Goal: Transaction & Acquisition: Purchase product/service

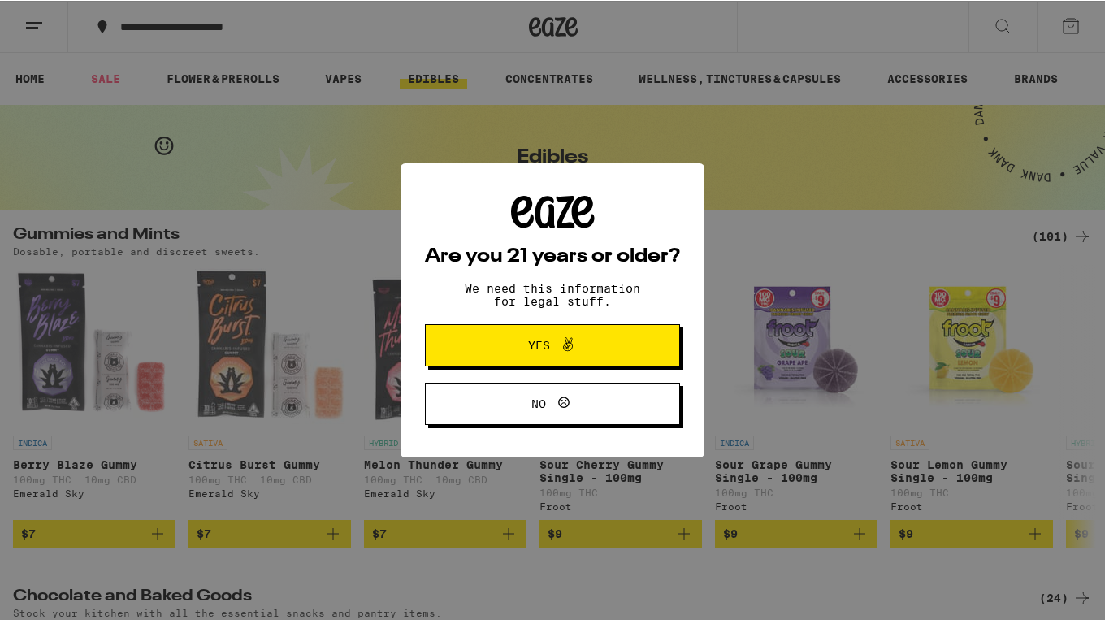
click at [559, 357] on button "Yes" at bounding box center [552, 344] width 255 height 42
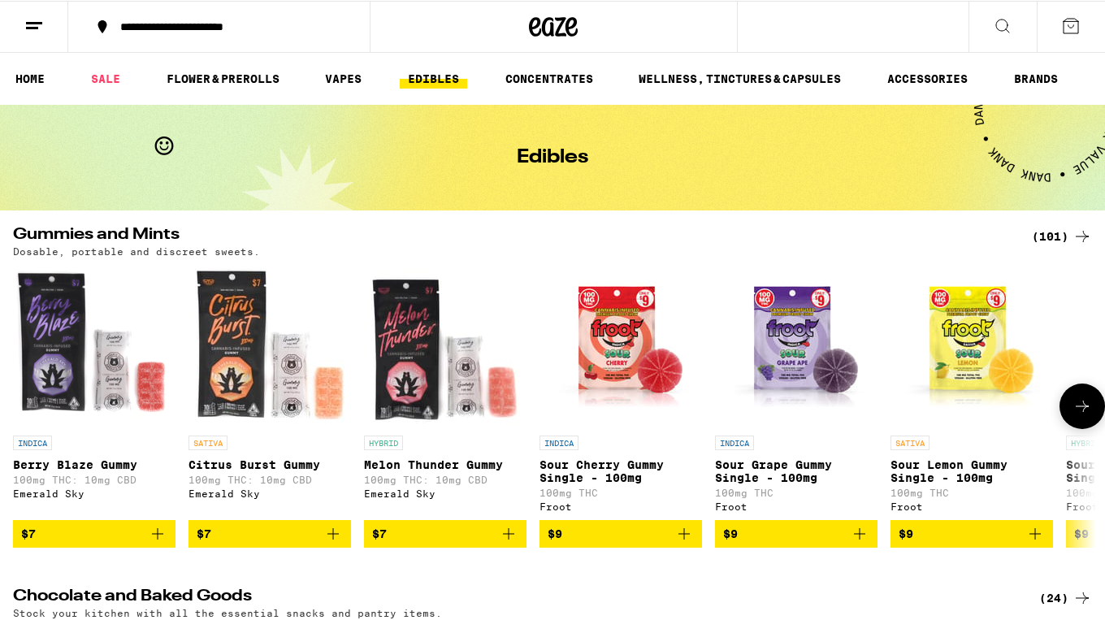
click at [857, 541] on icon "Add to bag" at bounding box center [859, 532] width 19 height 19
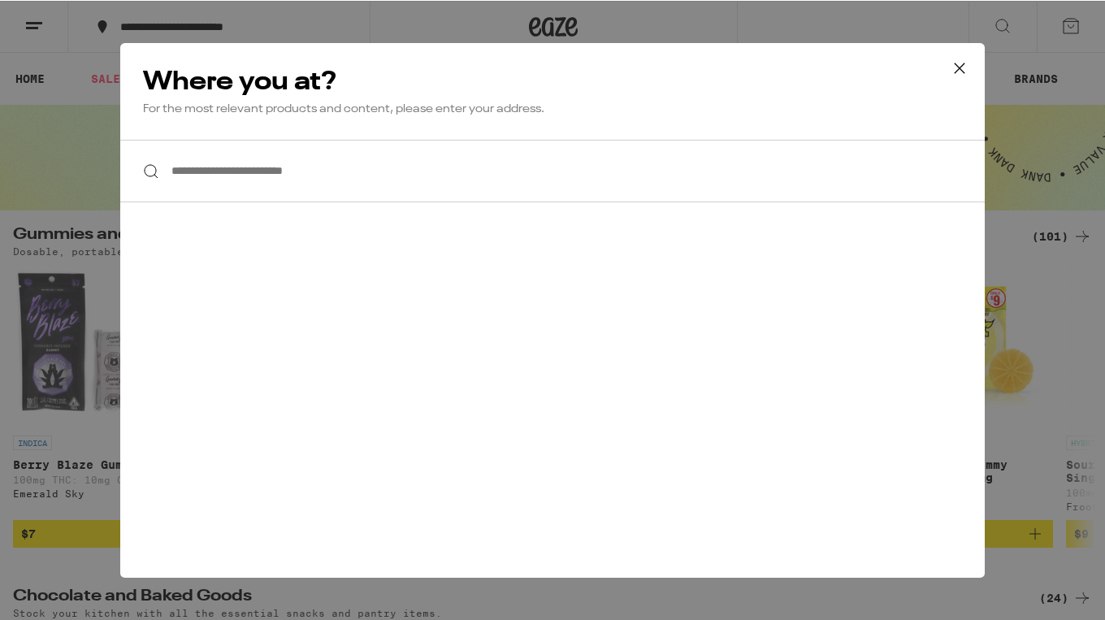
click at [283, 170] on input "**********" at bounding box center [552, 170] width 864 height 63
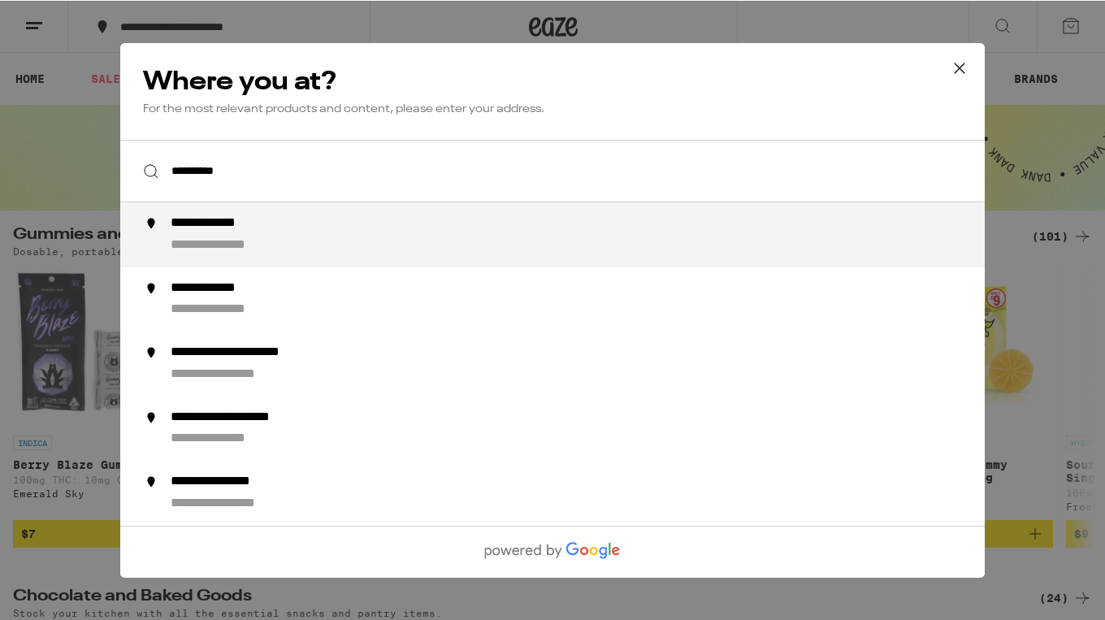
click at [308, 229] on div "**********" at bounding box center [585, 233] width 829 height 39
type input "**********"
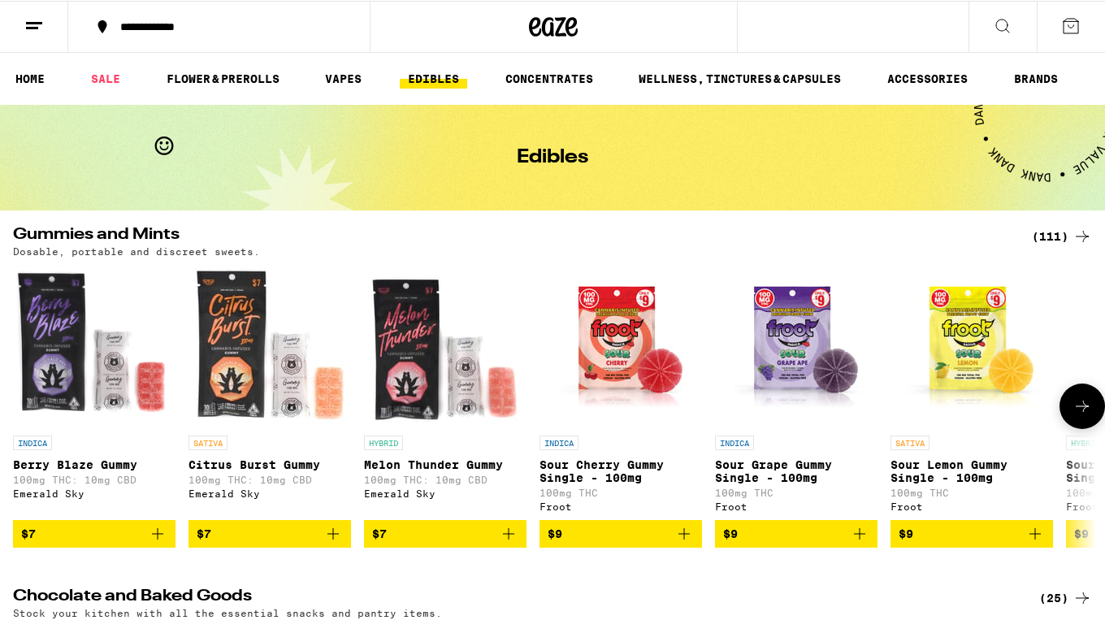
click at [861, 535] on icon "Add to bag" at bounding box center [859, 532] width 19 height 19
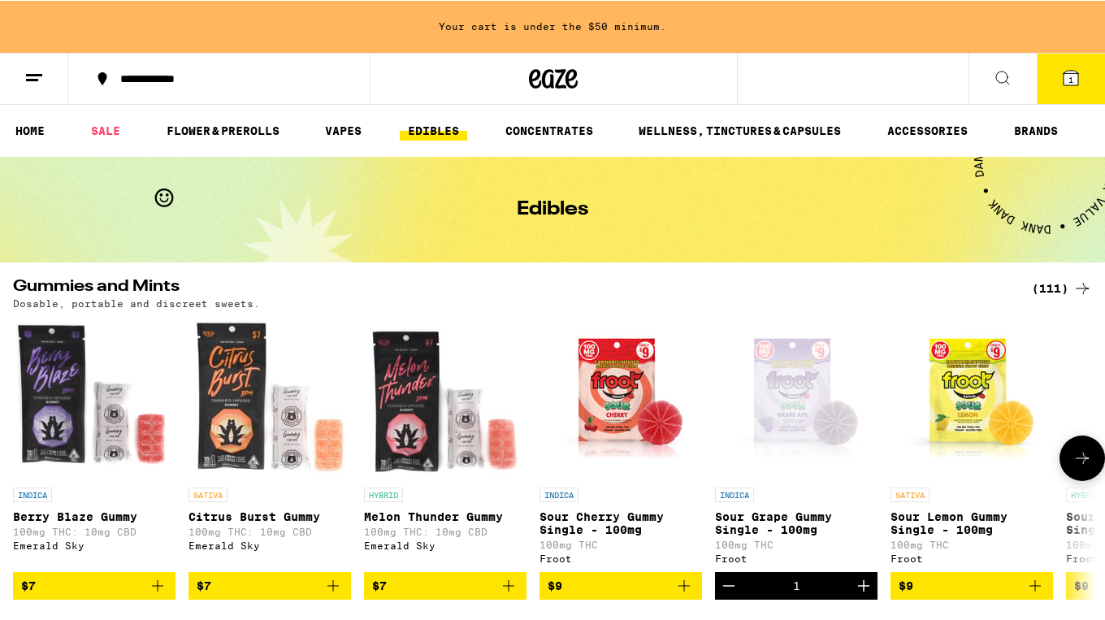
click at [1077, 454] on icon at bounding box center [1081, 457] width 19 height 19
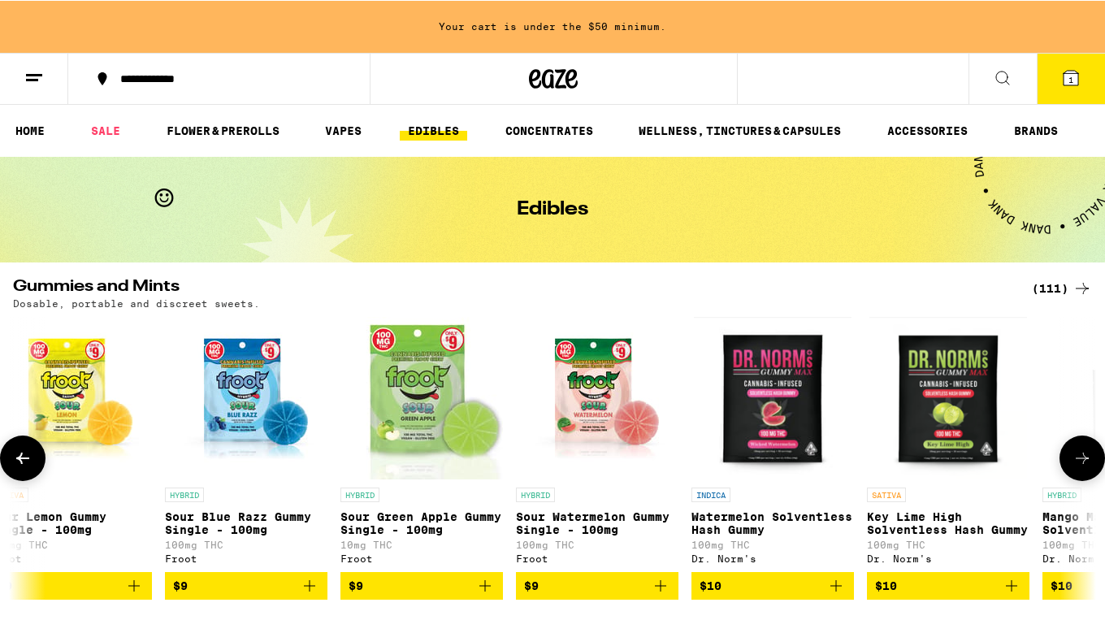
scroll to position [0, 902]
click at [1077, 454] on icon at bounding box center [1081, 457] width 19 height 19
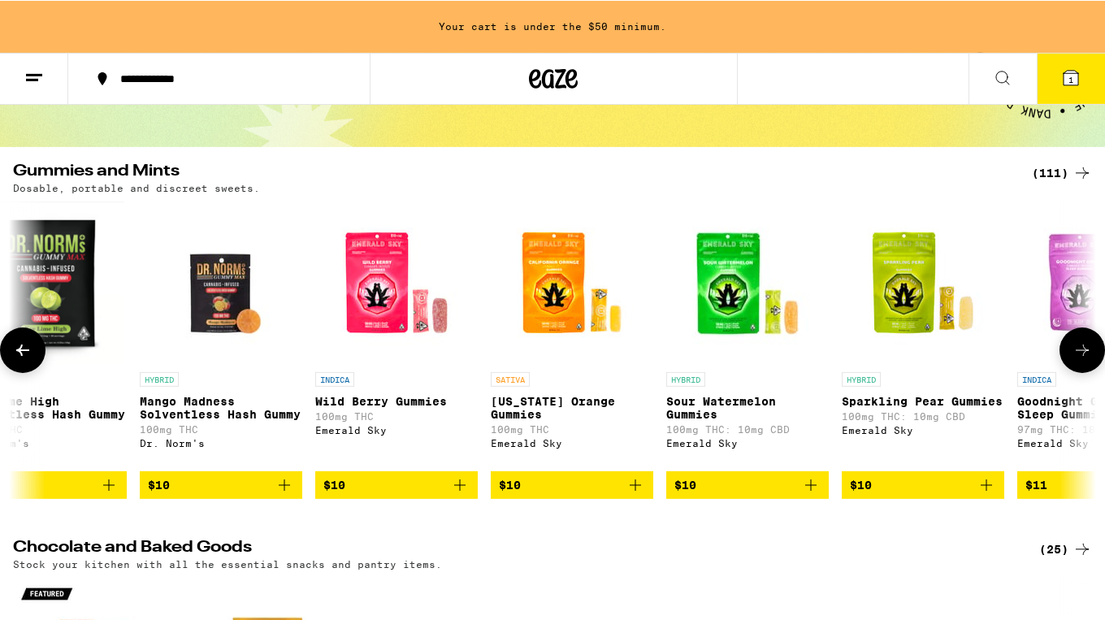
scroll to position [116, 0]
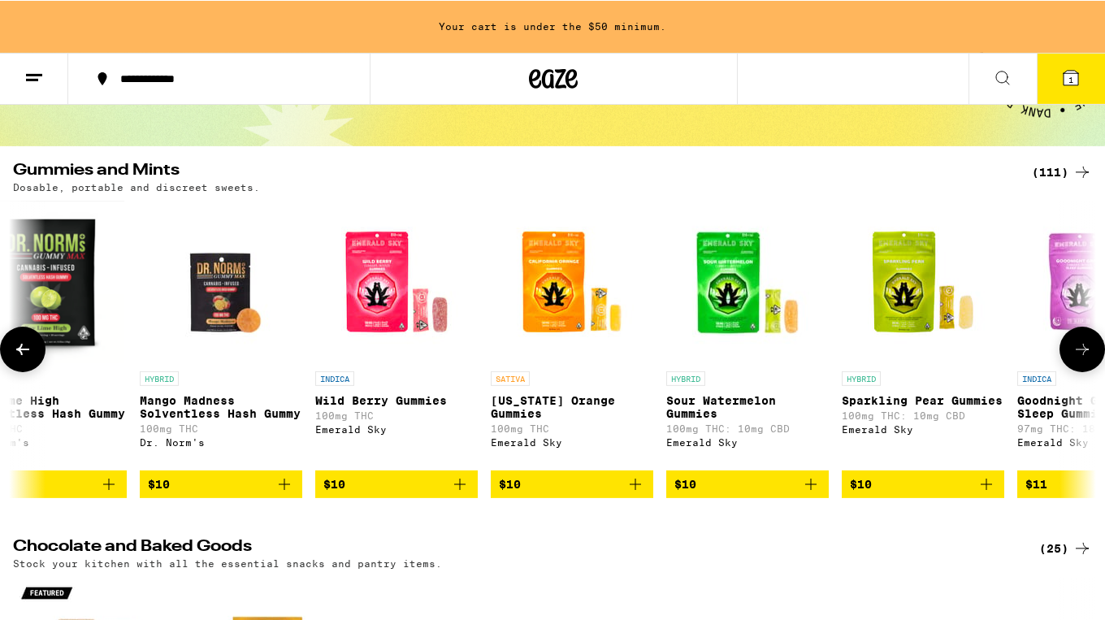
click at [461, 489] on icon "Add to bag" at bounding box center [459, 483] width 11 height 11
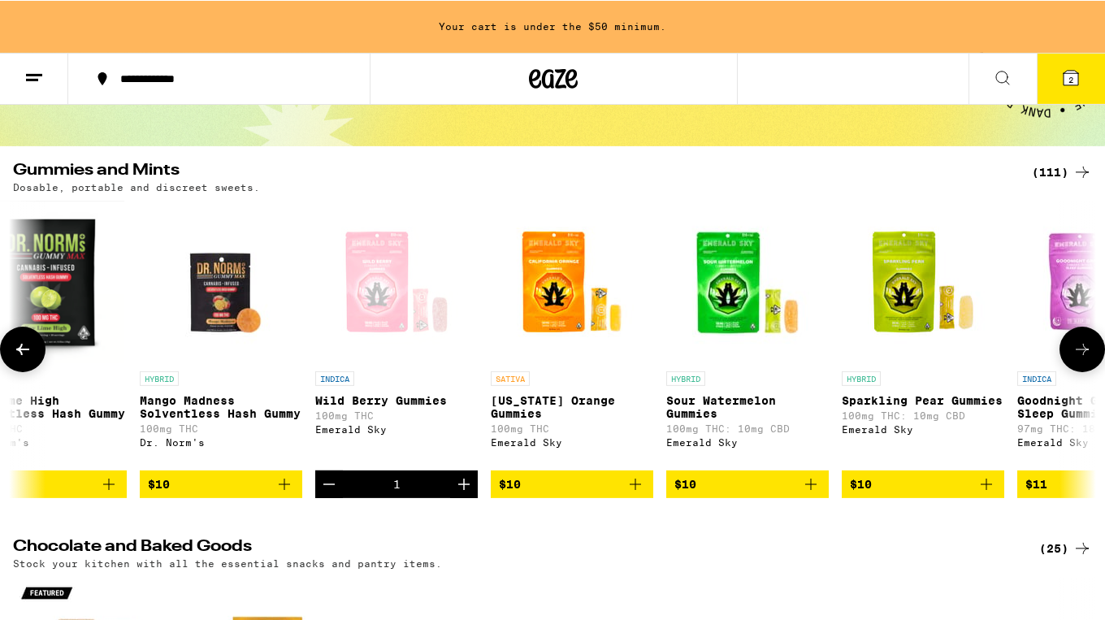
click at [461, 489] on icon "Increment" at bounding box center [463, 483] width 11 height 11
click at [557, 568] on div "Stock your kitchen with all the essential snacks and pantry items." at bounding box center [552, 562] width 1079 height 11
click at [806, 493] on icon "Add to bag" at bounding box center [810, 483] width 19 height 19
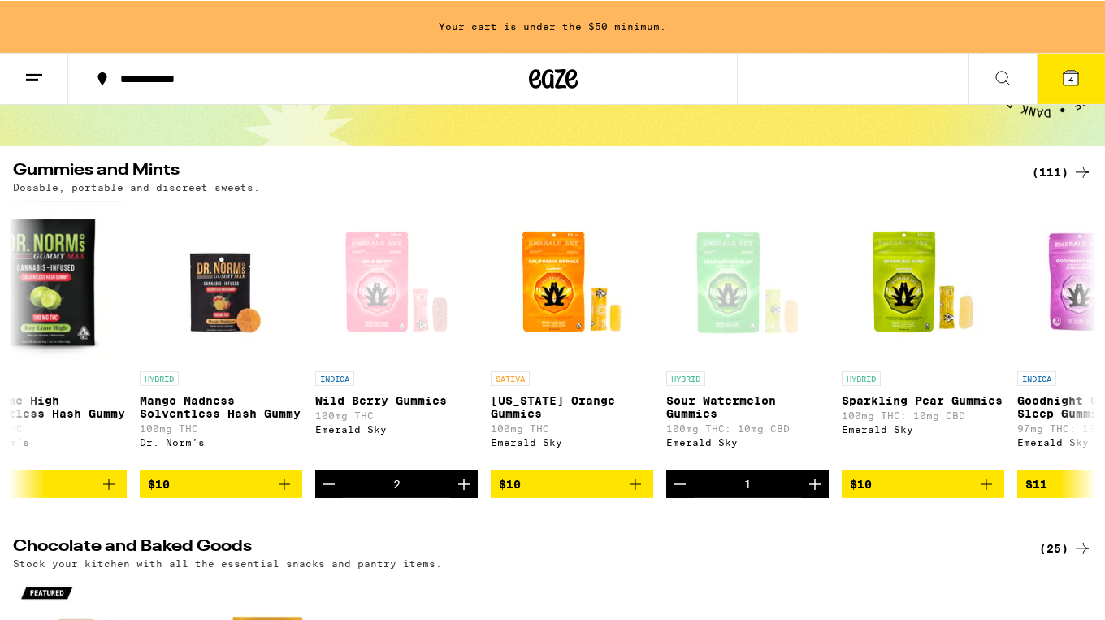
click at [1085, 170] on icon at bounding box center [1082, 171] width 13 height 11
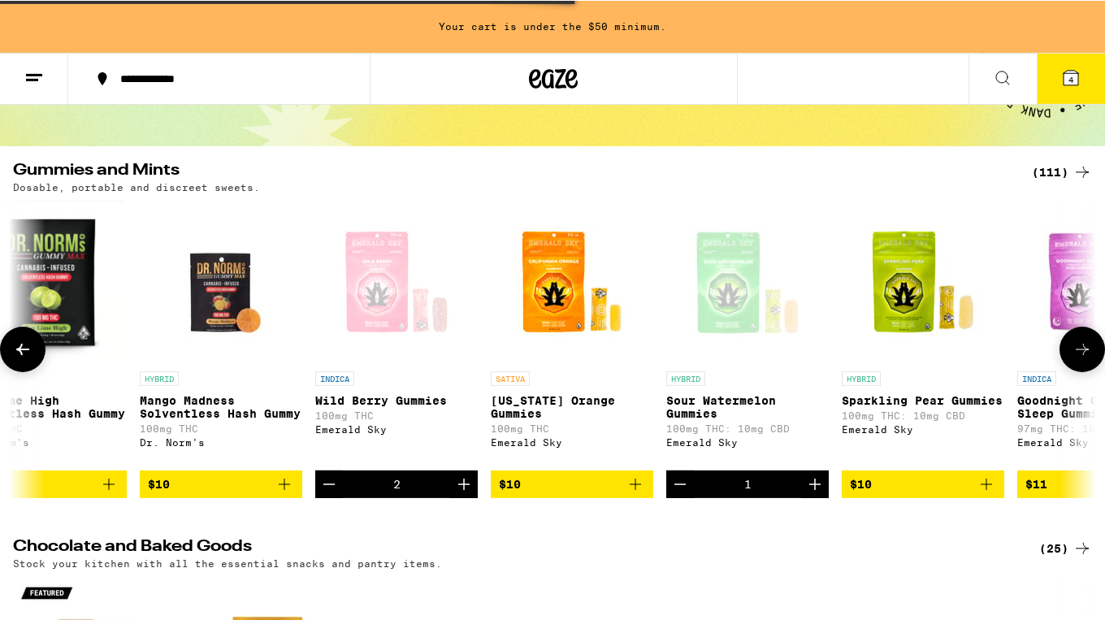
click at [1084, 353] on icon at bounding box center [1082, 348] width 13 height 11
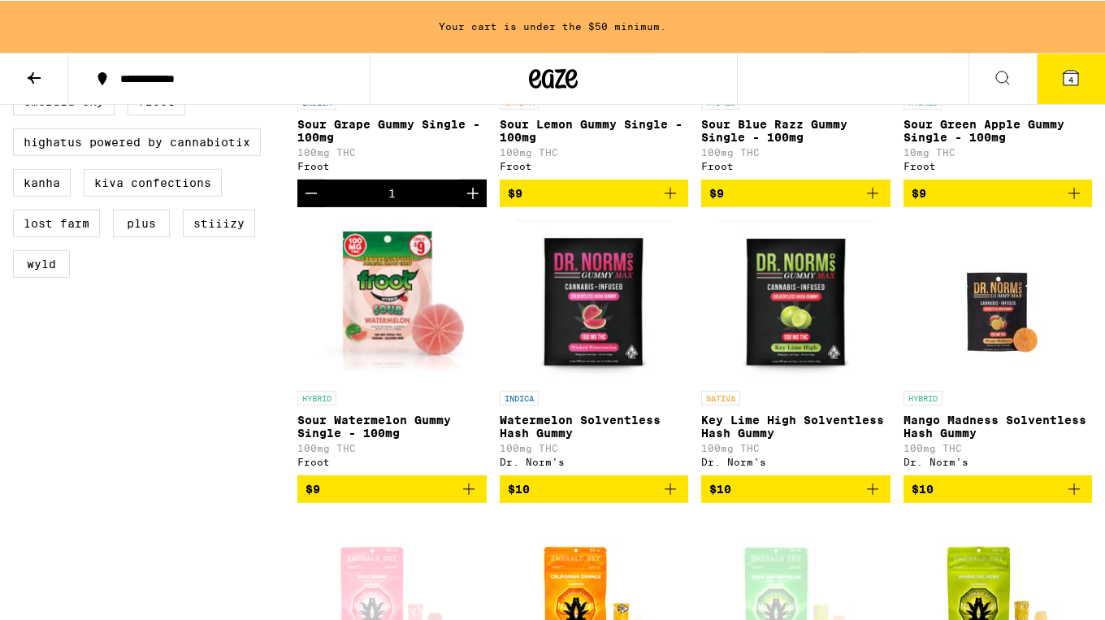
scroll to position [675, 0]
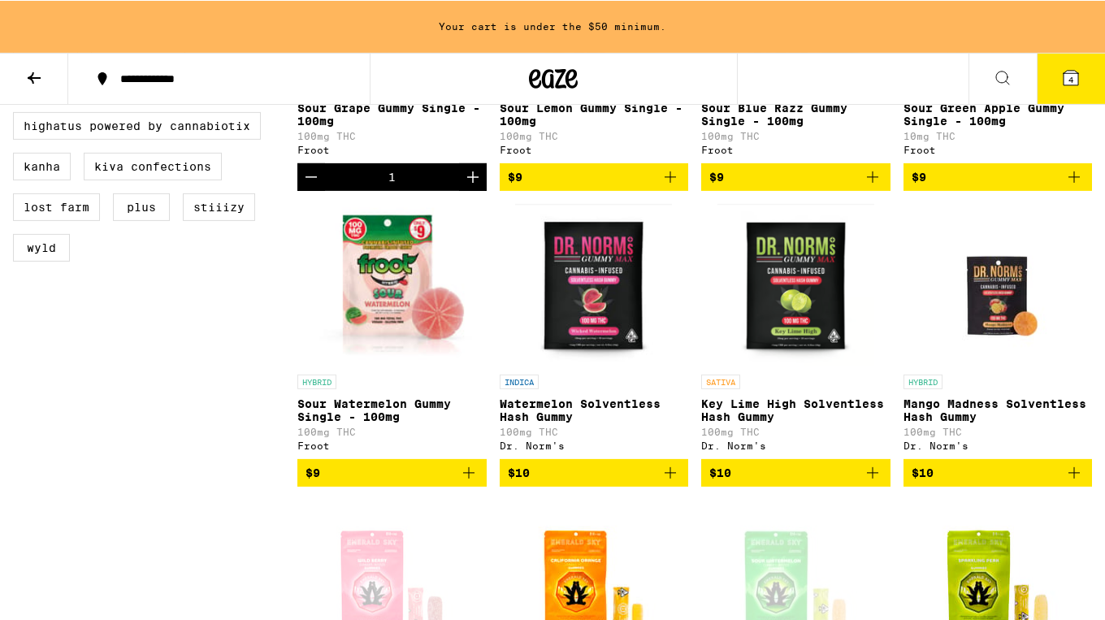
click at [1076, 482] on icon "Add to bag" at bounding box center [1073, 471] width 19 height 19
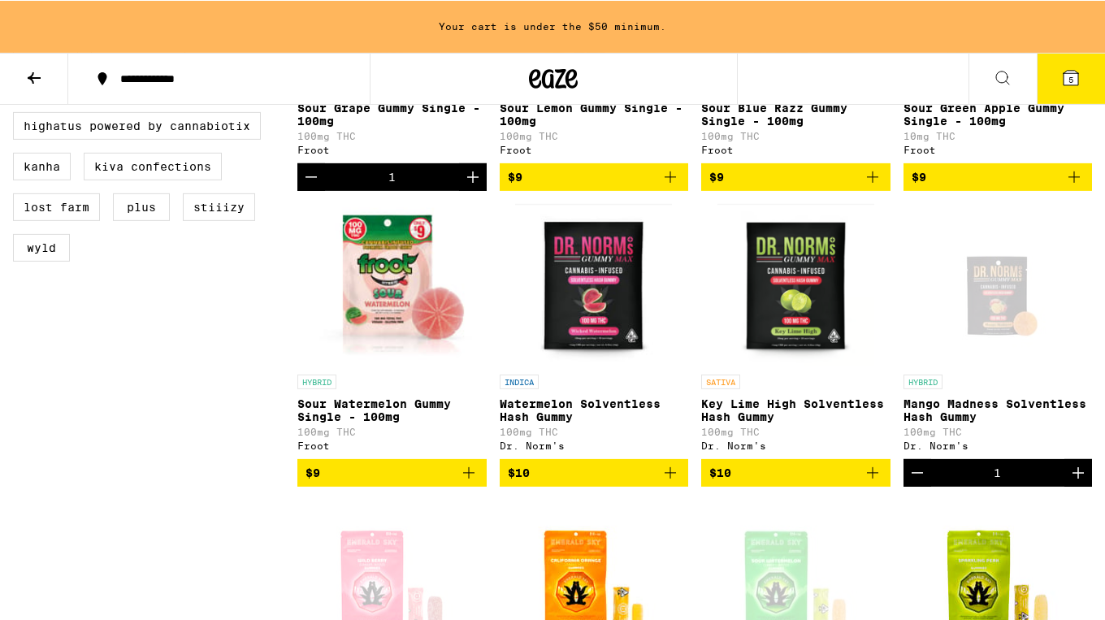
click at [1067, 550] on img "Open page for Sparkling Pear Gummies from Emerald Sky" at bounding box center [997, 580] width 162 height 162
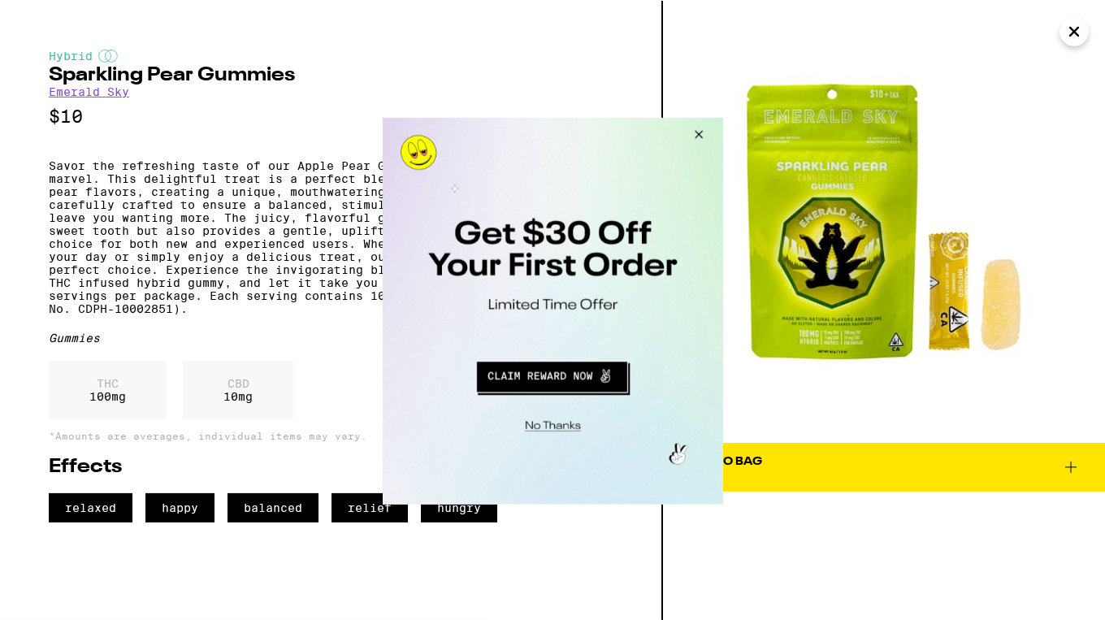
click at [700, 133] on button "Close Modal" at bounding box center [695, 135] width 44 height 39
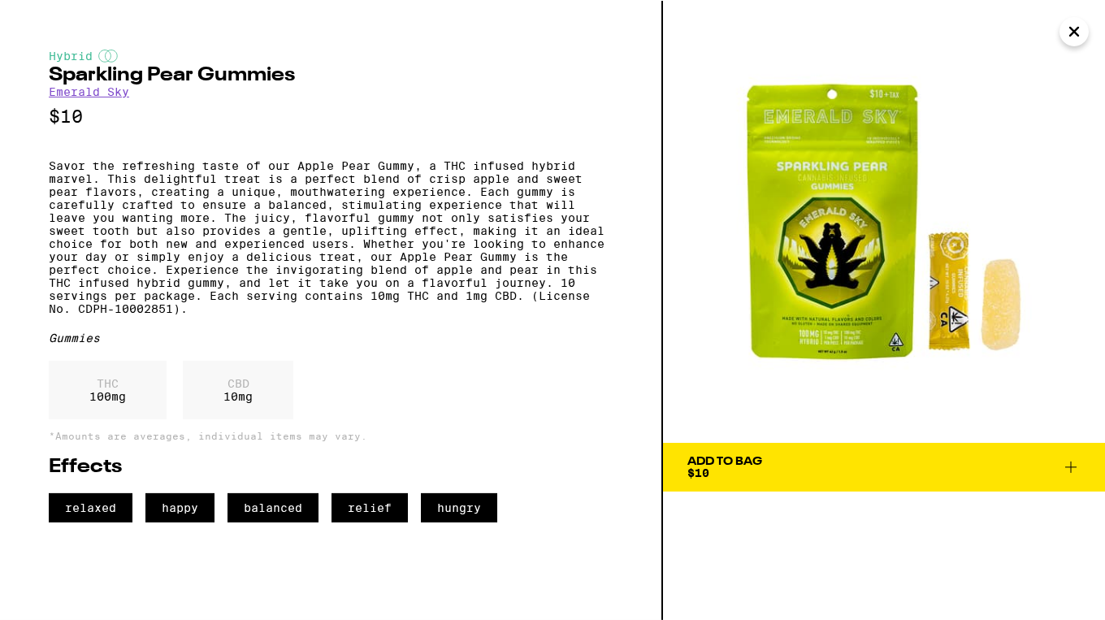
click at [1074, 466] on icon at bounding box center [1070, 466] width 19 height 19
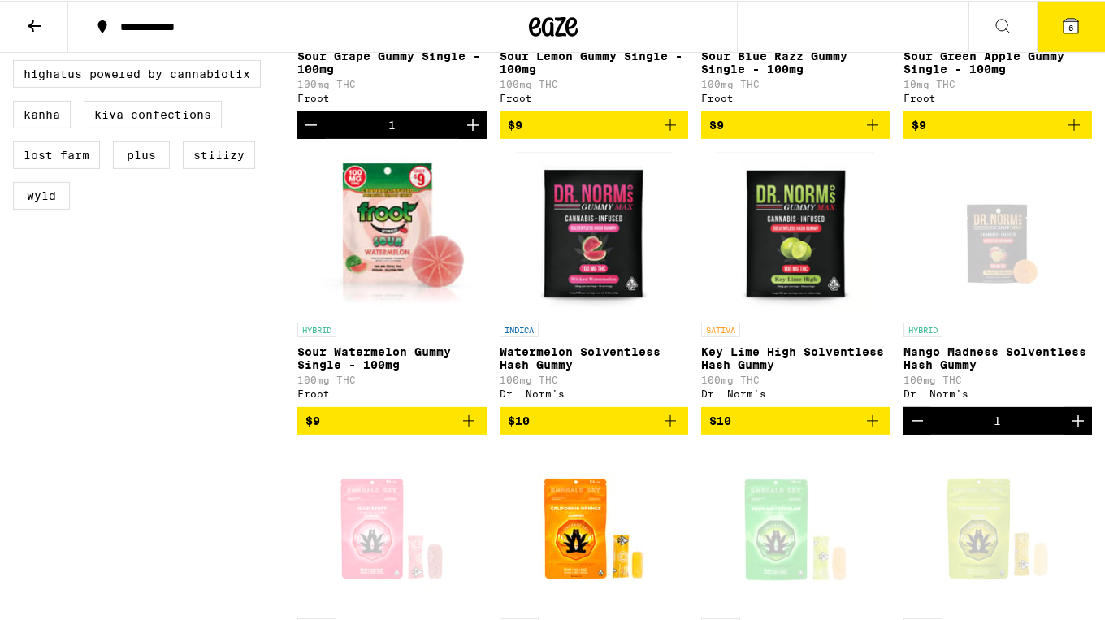
click at [656, 563] on img "Open page for California Orange Gummies from Emerald Sky" at bounding box center [594, 528] width 162 height 162
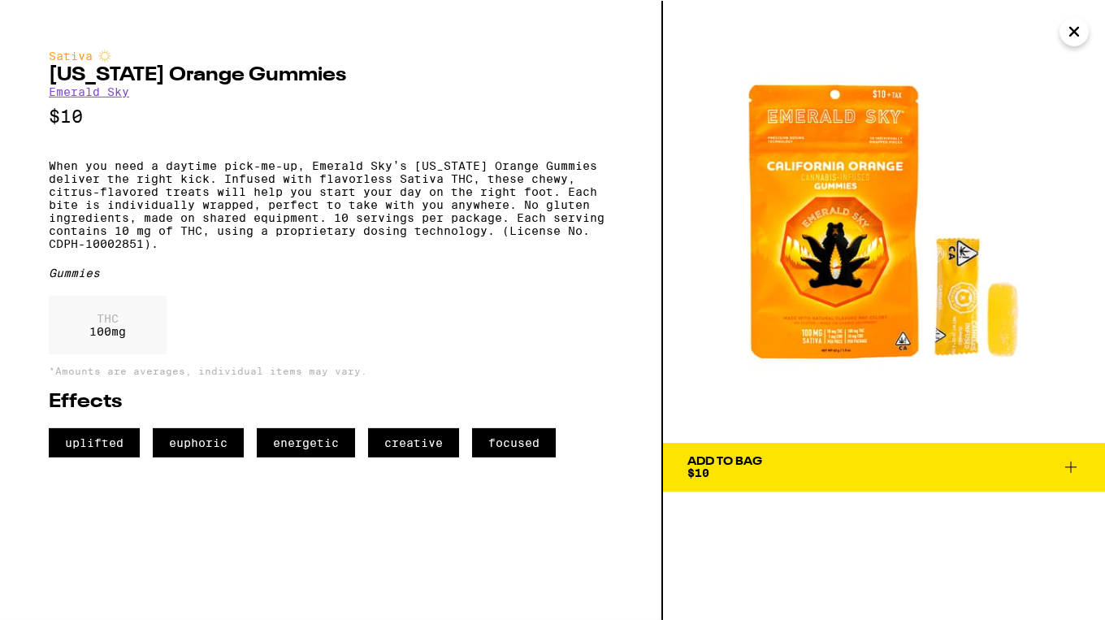
click at [361, 582] on div "Sativa [US_STATE] Orange Gummies Emerald Sky $10 When you need a daytime pick-m…" at bounding box center [331, 309] width 663 height 619
click at [1076, 32] on icon "Close" at bounding box center [1074, 31] width 8 height 8
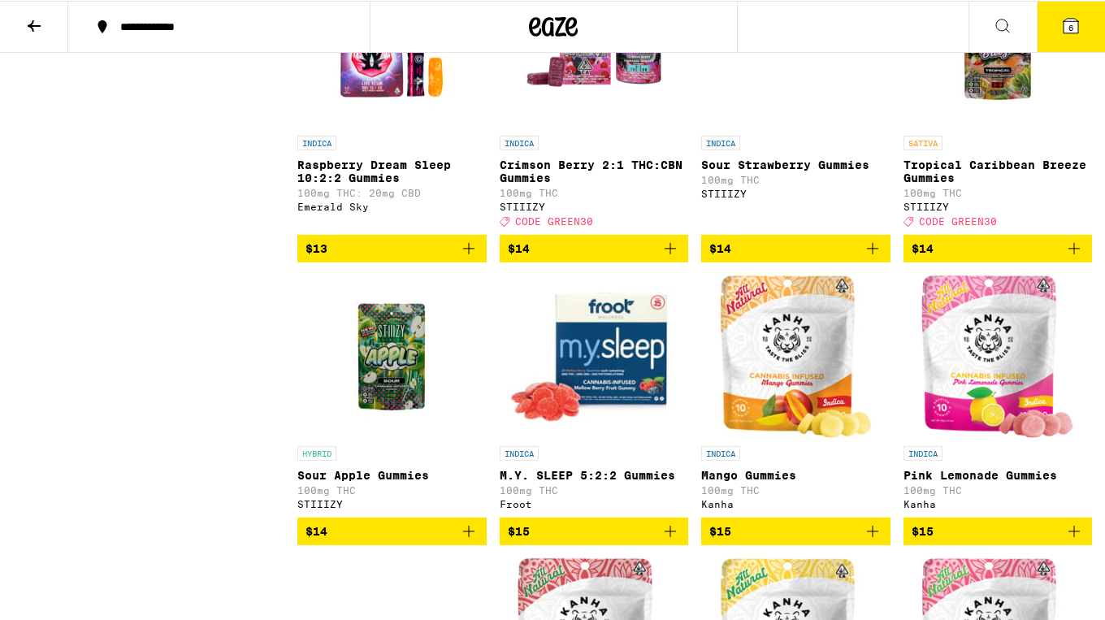
scroll to position [2035, 0]
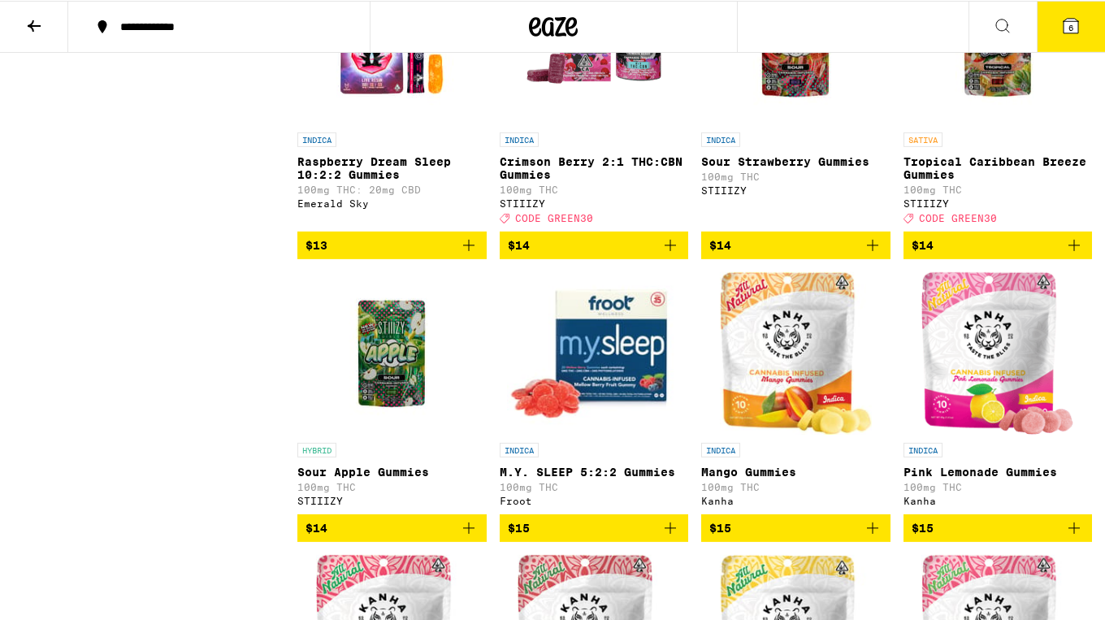
click at [873, 537] on icon "Add to bag" at bounding box center [872, 526] width 19 height 19
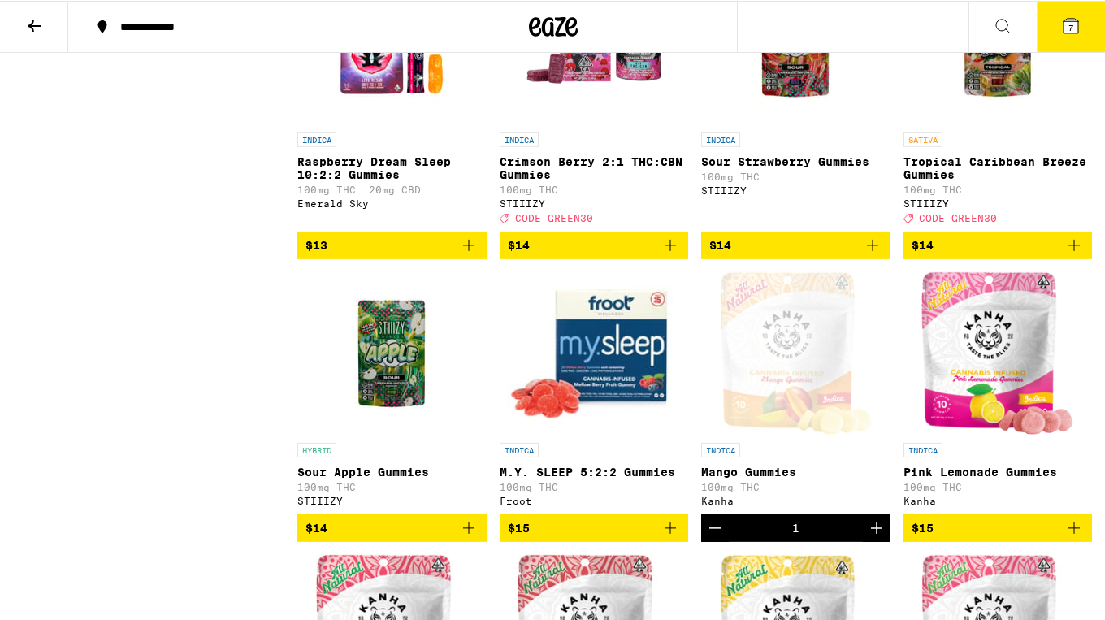
click at [831, 434] on div "Open page for Mango Gummies from Kanha" at bounding box center [796, 352] width 152 height 162
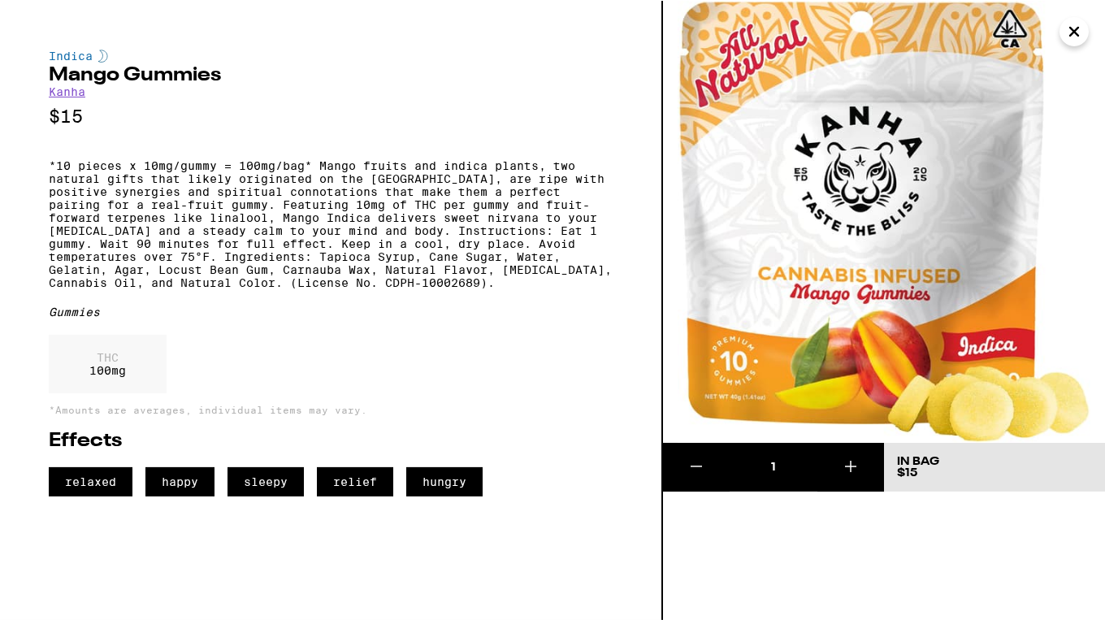
click at [1071, 32] on icon "Close" at bounding box center [1074, 31] width 8 height 8
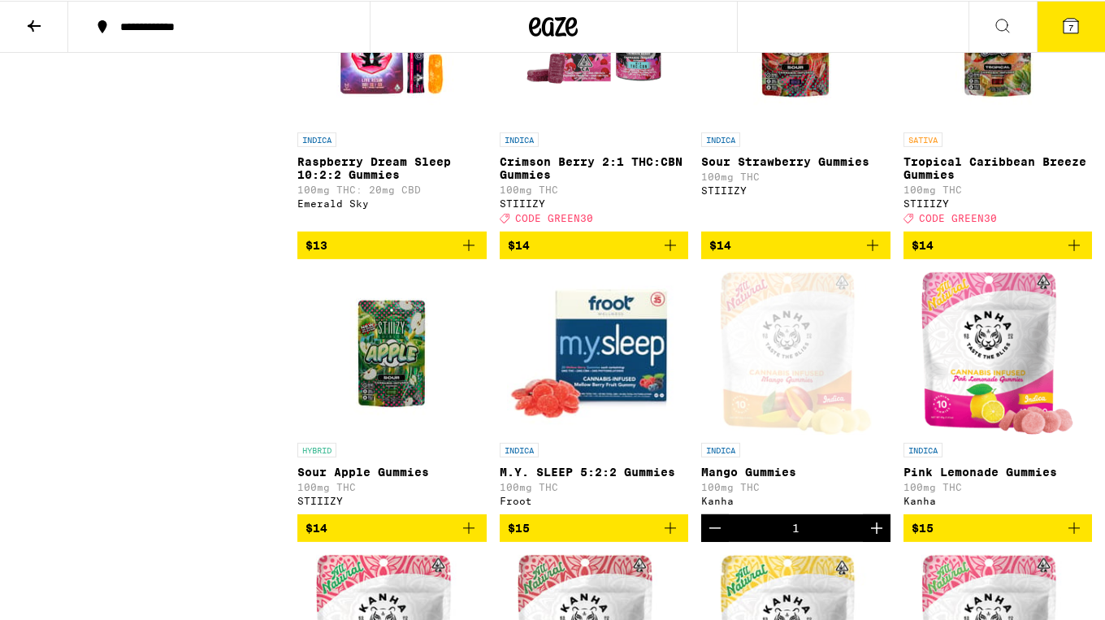
click at [879, 537] on icon "Increment" at bounding box center [876, 526] width 19 height 19
click at [725, 541] on button "Decrement" at bounding box center [715, 527] width 28 height 28
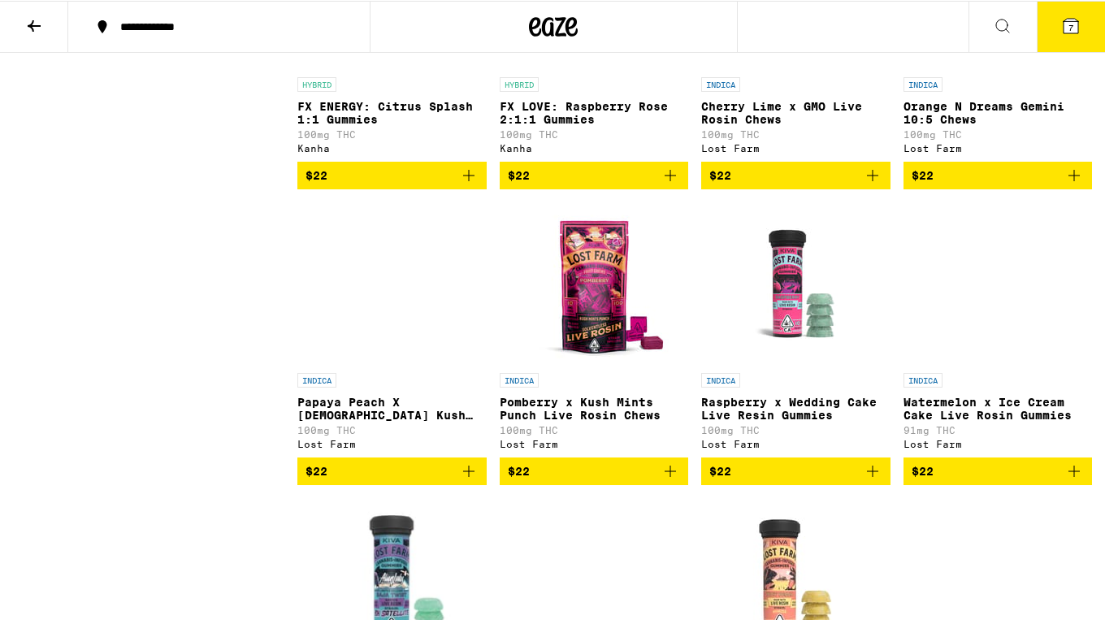
scroll to position [7152, 0]
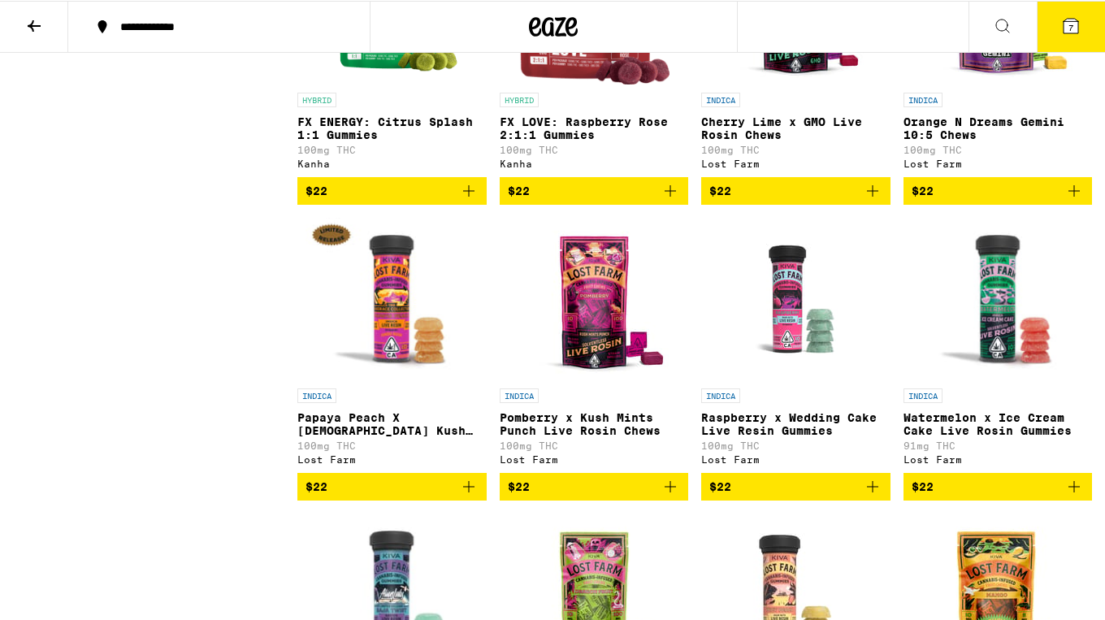
click at [1074, 28] on icon at bounding box center [1070, 25] width 15 height 15
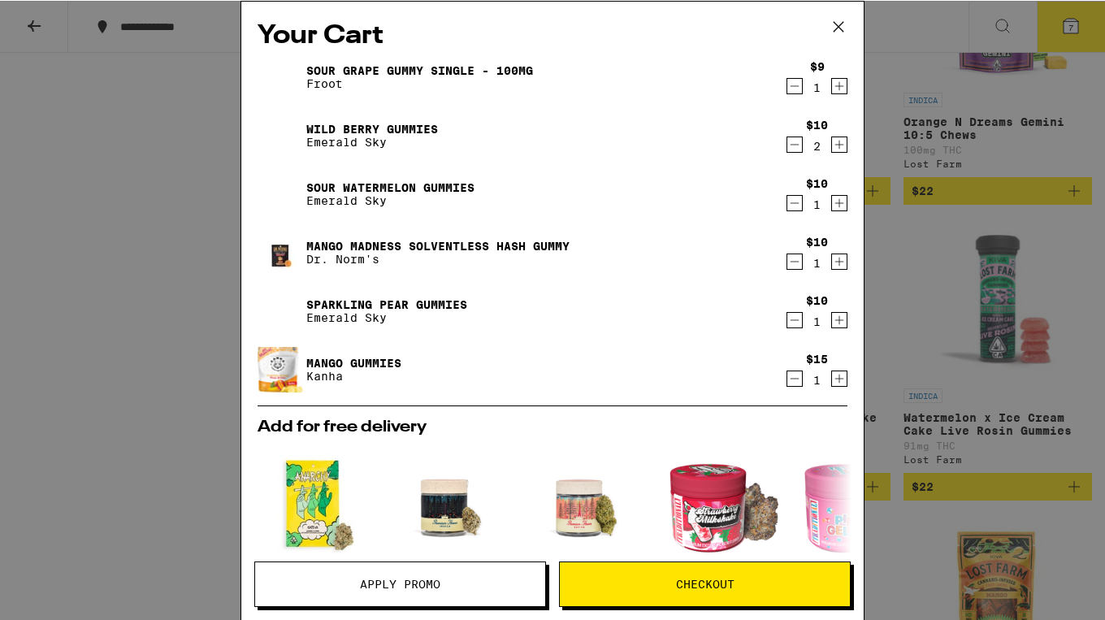
click at [794, 318] on icon "Decrement" at bounding box center [794, 318] width 15 height 19
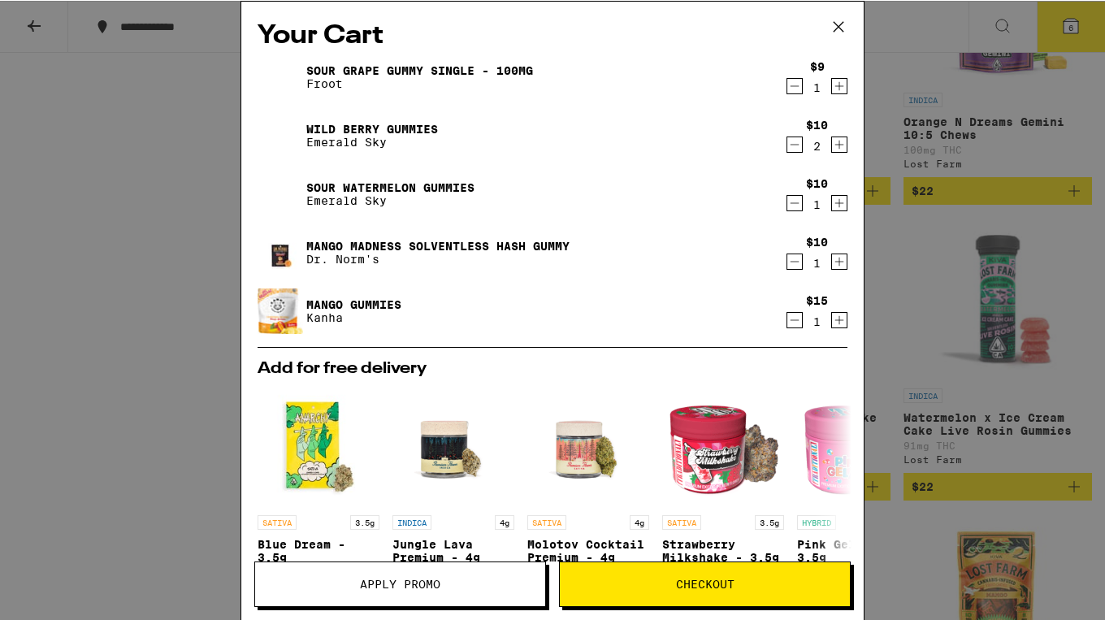
click at [905, 498] on div "Your Cart Sour Grape Gummy Single - 100mg Froot $9 1 Wild [PERSON_NAME] Gummies…" at bounding box center [552, 309] width 1105 height 619
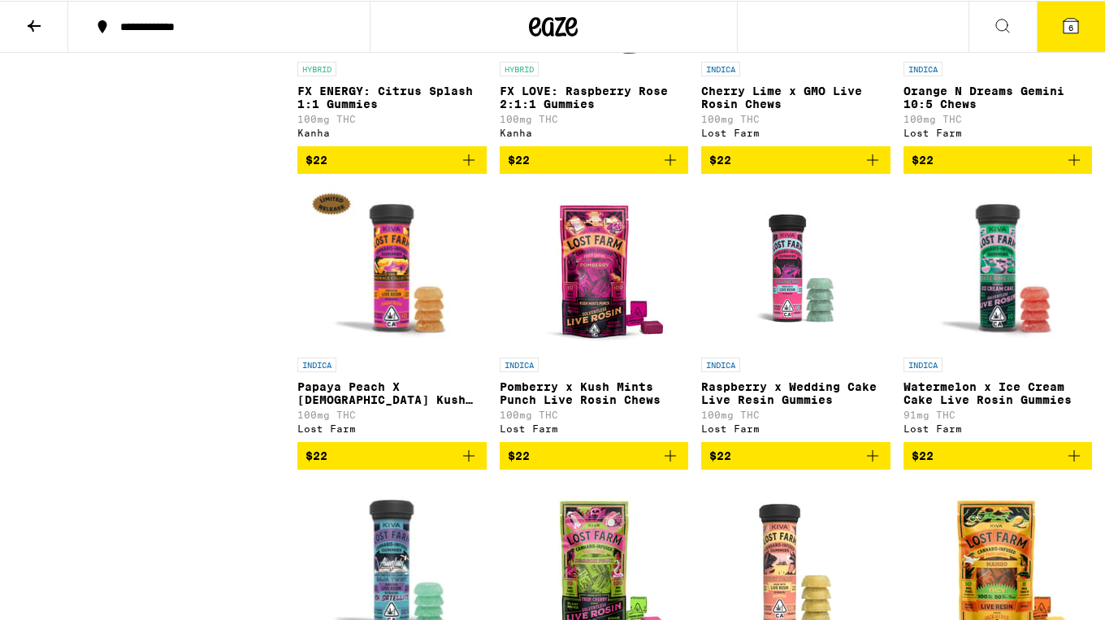
scroll to position [7187, 0]
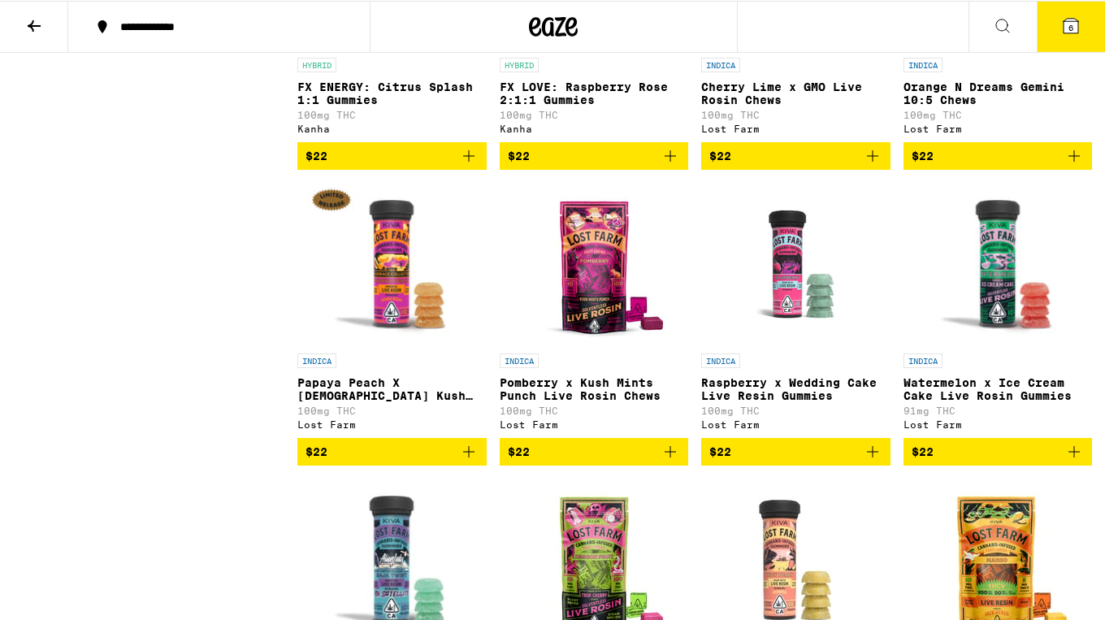
click at [1072, 25] on span "6" at bounding box center [1070, 27] width 5 height 10
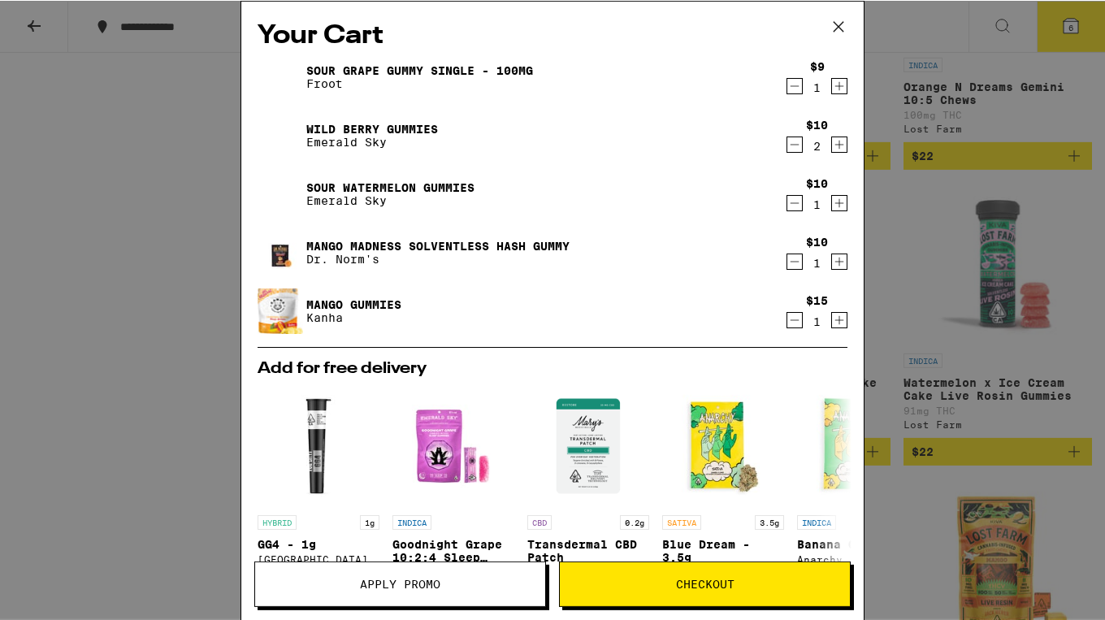
click at [712, 585] on span "Checkout" at bounding box center [705, 583] width 58 height 11
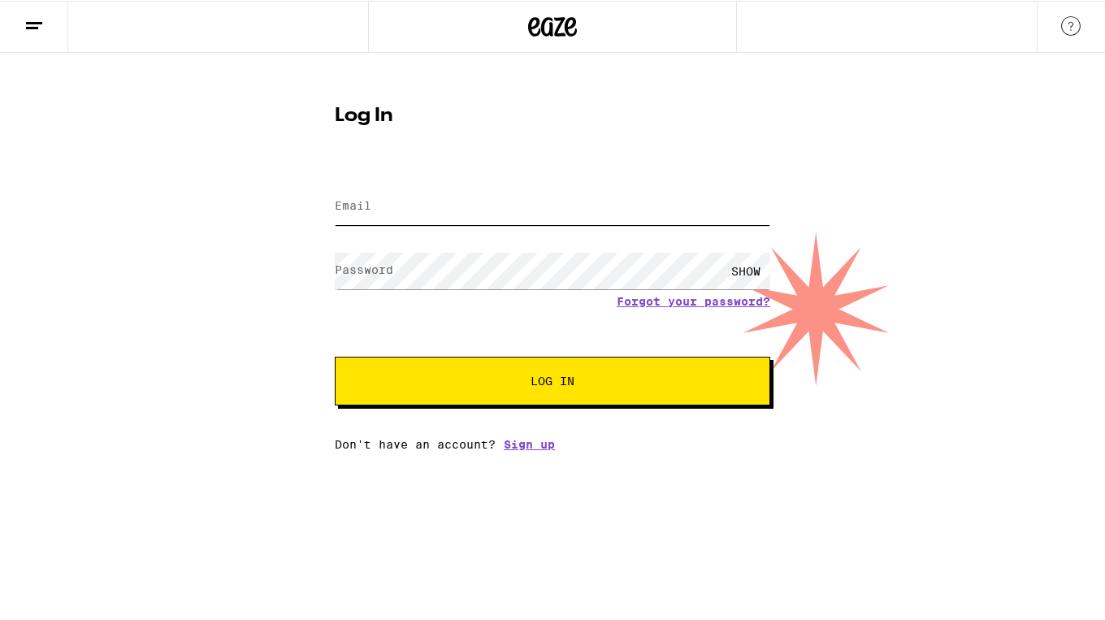
type input "[EMAIL_ADDRESS][DOMAIN_NAME]"
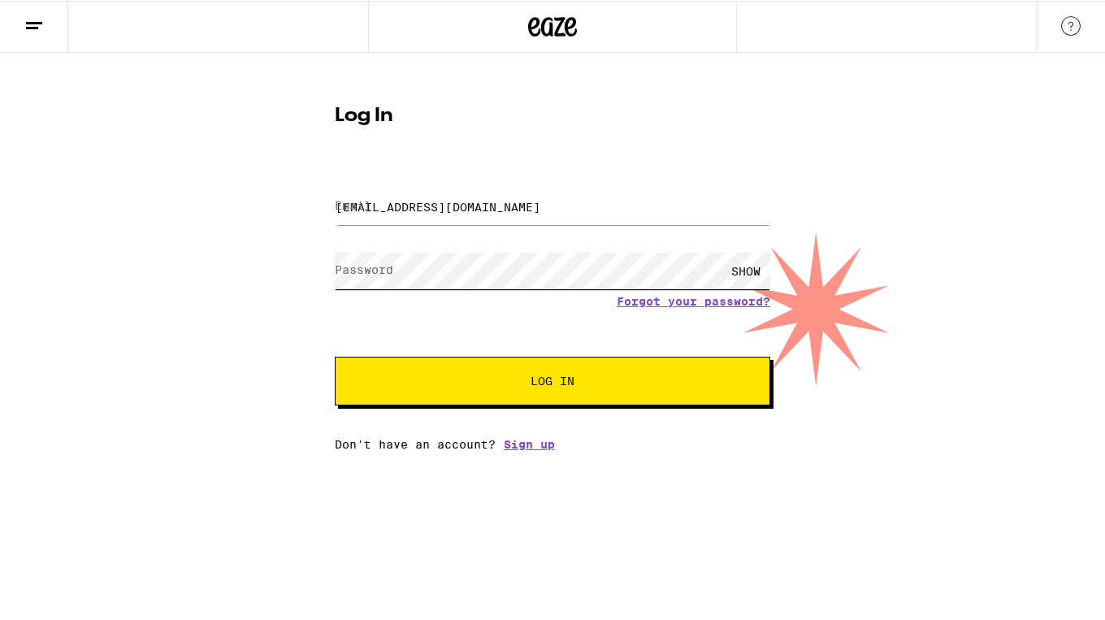
click at [552, 382] on button "Log In" at bounding box center [552, 380] width 435 height 49
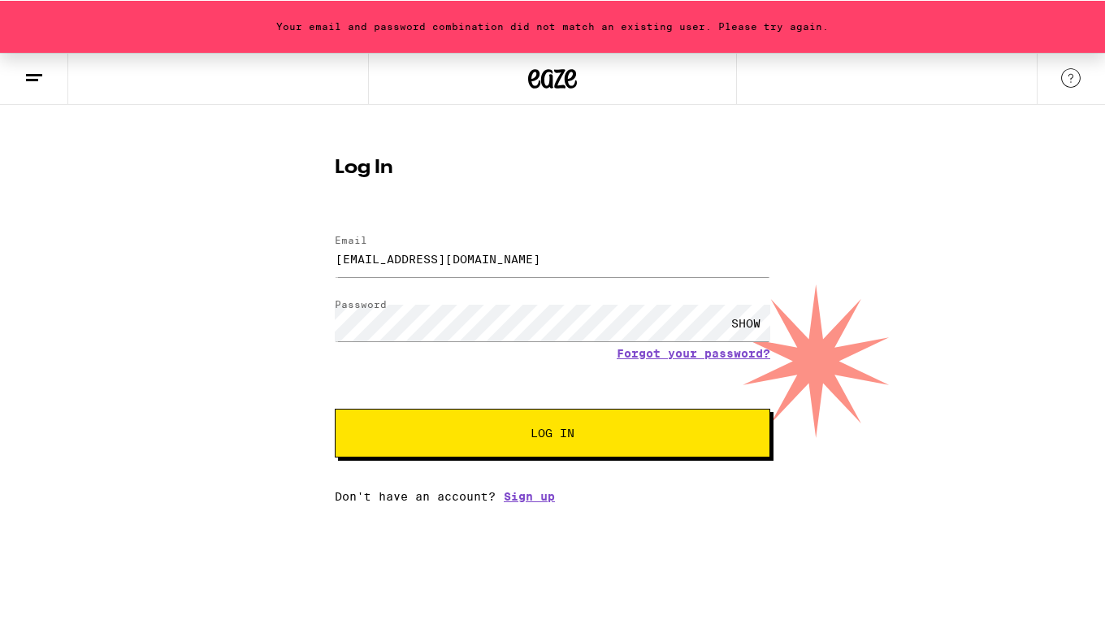
click at [553, 445] on button "Log In" at bounding box center [552, 432] width 435 height 49
click at [695, 353] on link "Forgot your password?" at bounding box center [694, 352] width 154 height 13
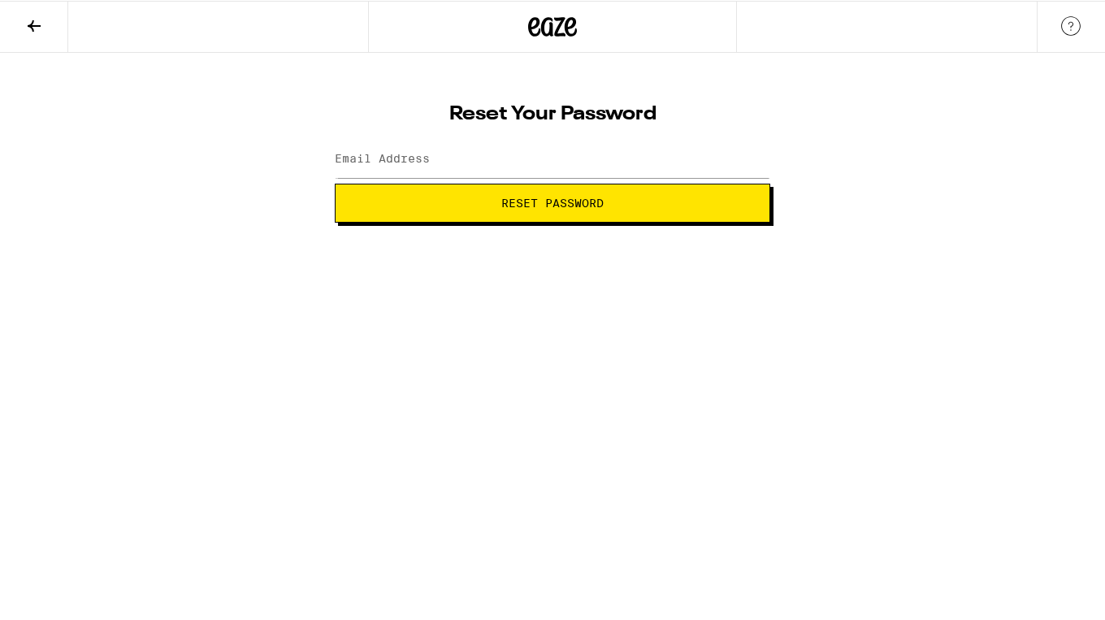
click at [605, 207] on span "Reset Password" at bounding box center [552, 202] width 408 height 11
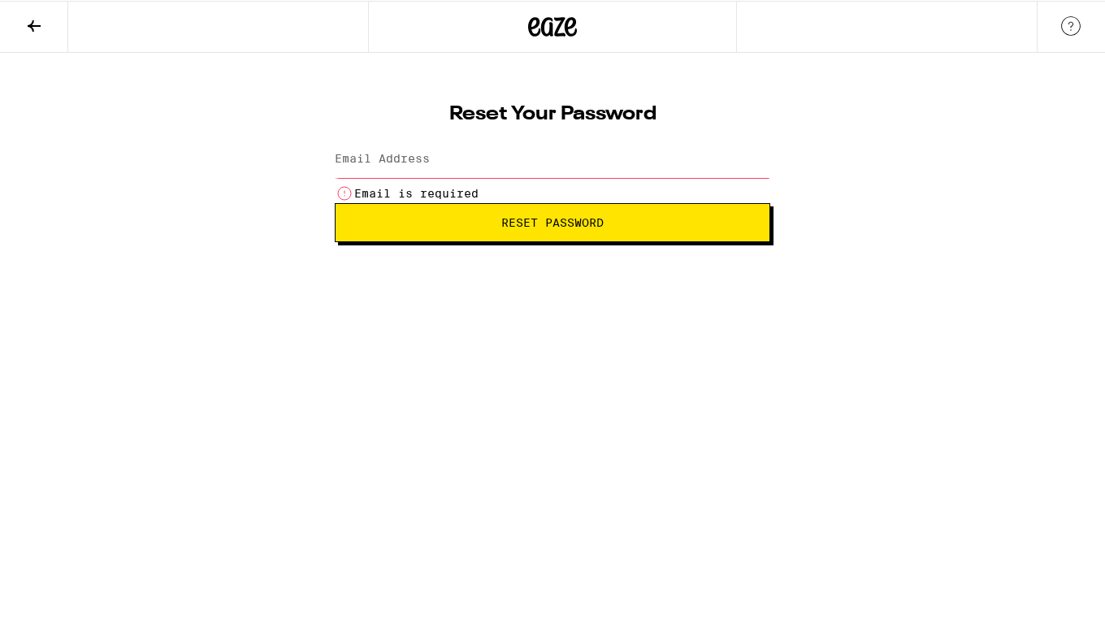
click at [729, 209] on button "Reset Password" at bounding box center [552, 221] width 435 height 39
type input "[EMAIL_ADDRESS][DOMAIN_NAME]"
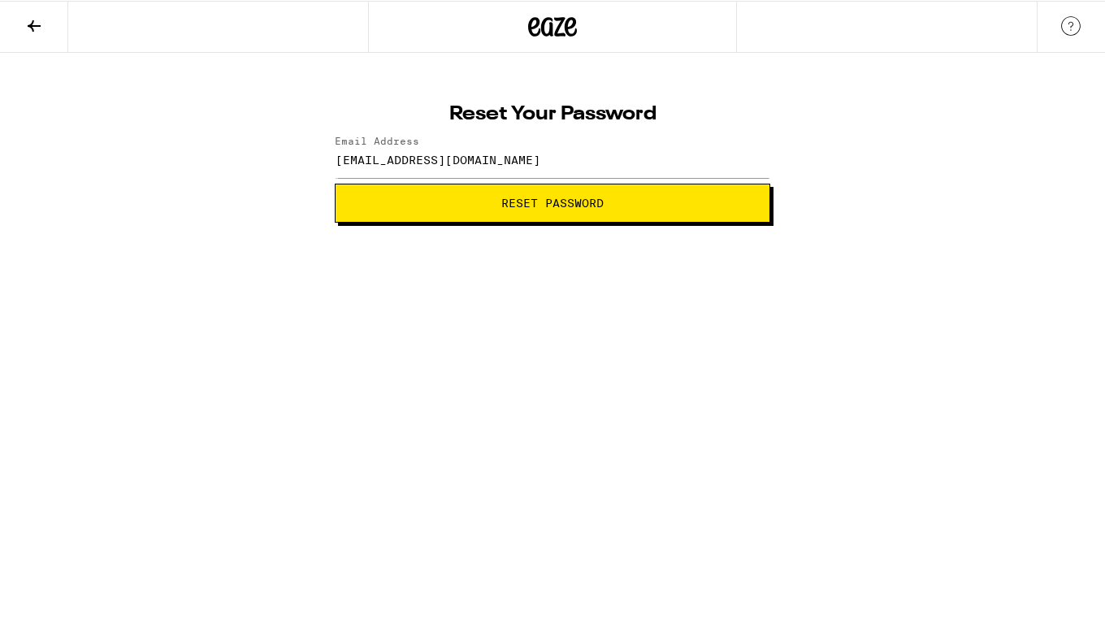
click at [594, 206] on span "Reset Password" at bounding box center [552, 202] width 102 height 11
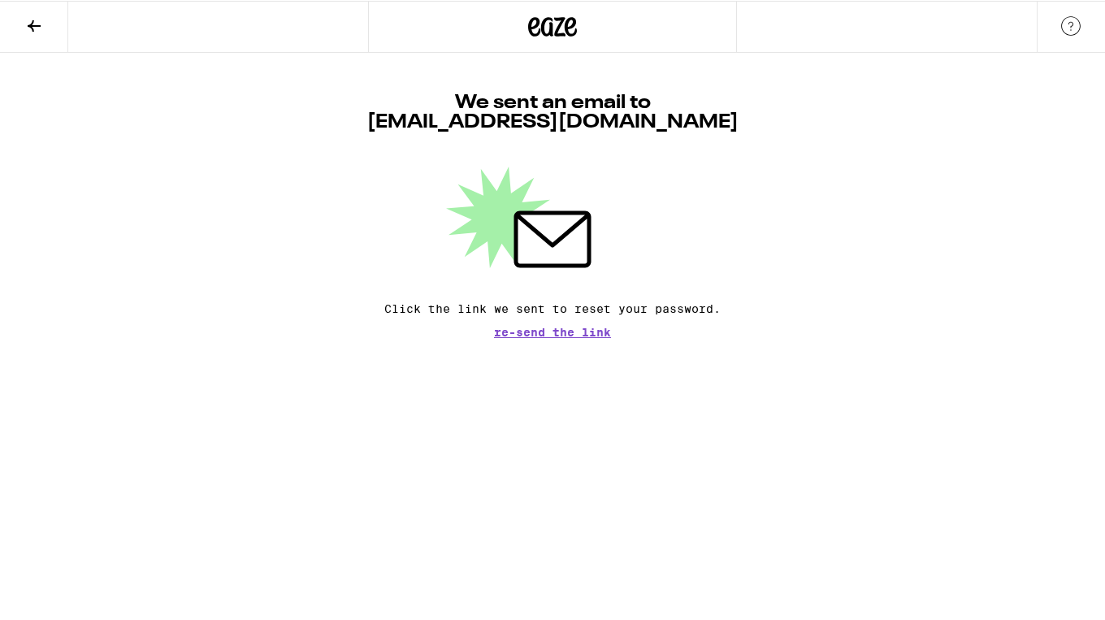
click at [568, 336] on span "Re-send the link" at bounding box center [552, 331] width 117 height 11
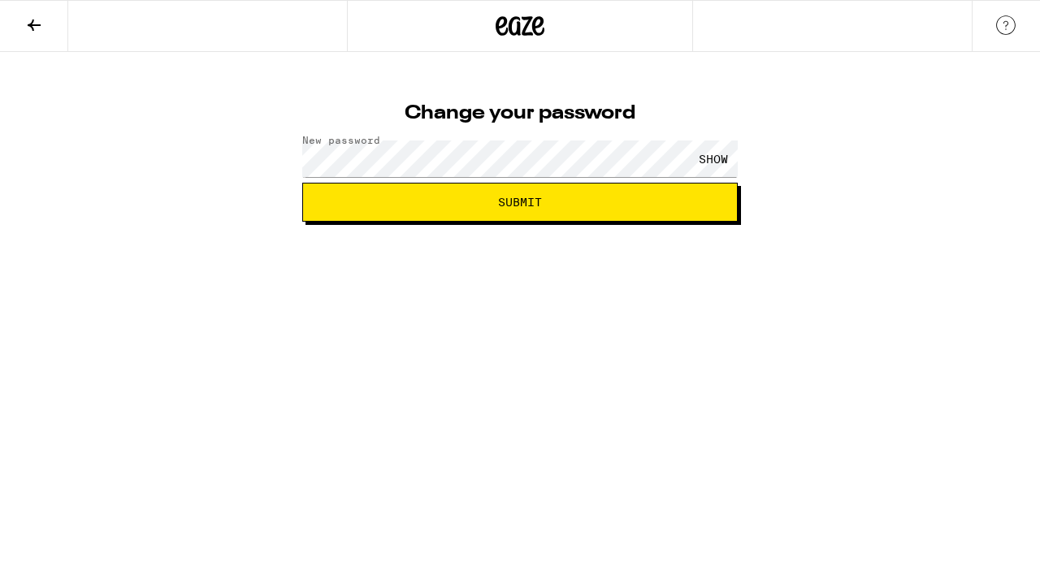
click at [531, 201] on span "Submit" at bounding box center [520, 202] width 44 height 11
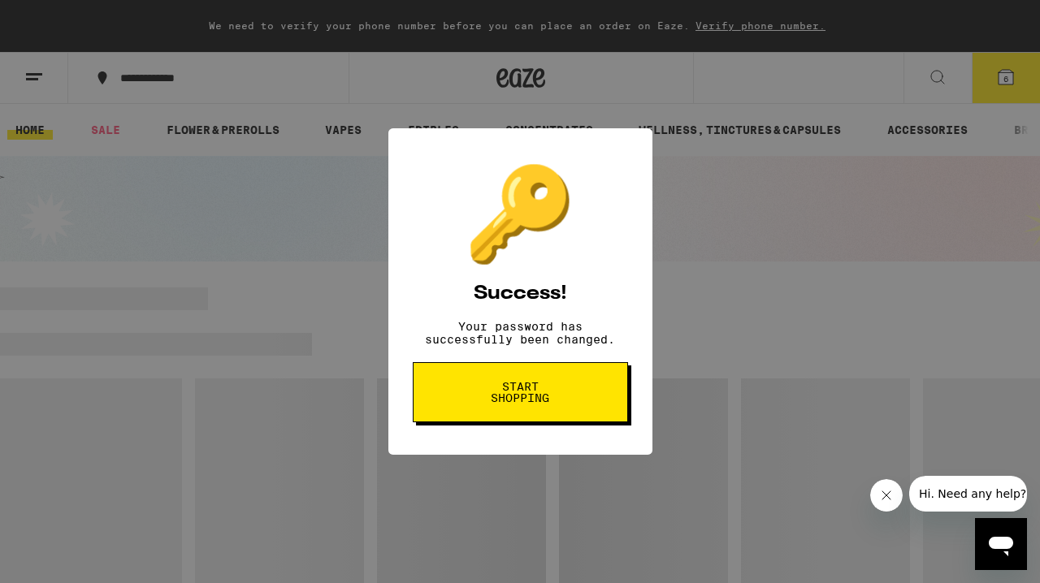
click at [530, 404] on span "Start shopping" at bounding box center [520, 392] width 84 height 23
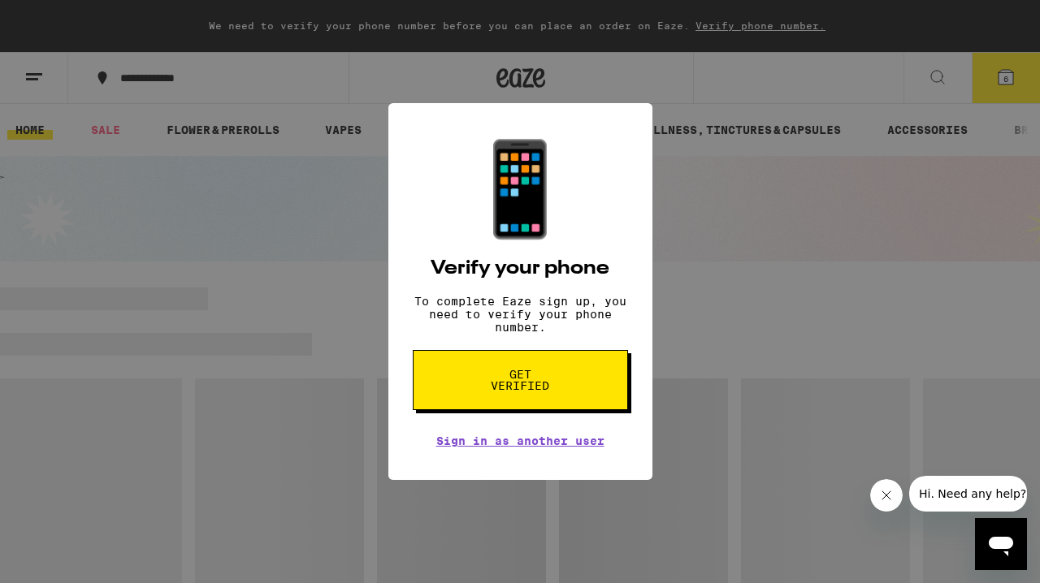
click at [532, 392] on span "Get verified" at bounding box center [520, 380] width 84 height 23
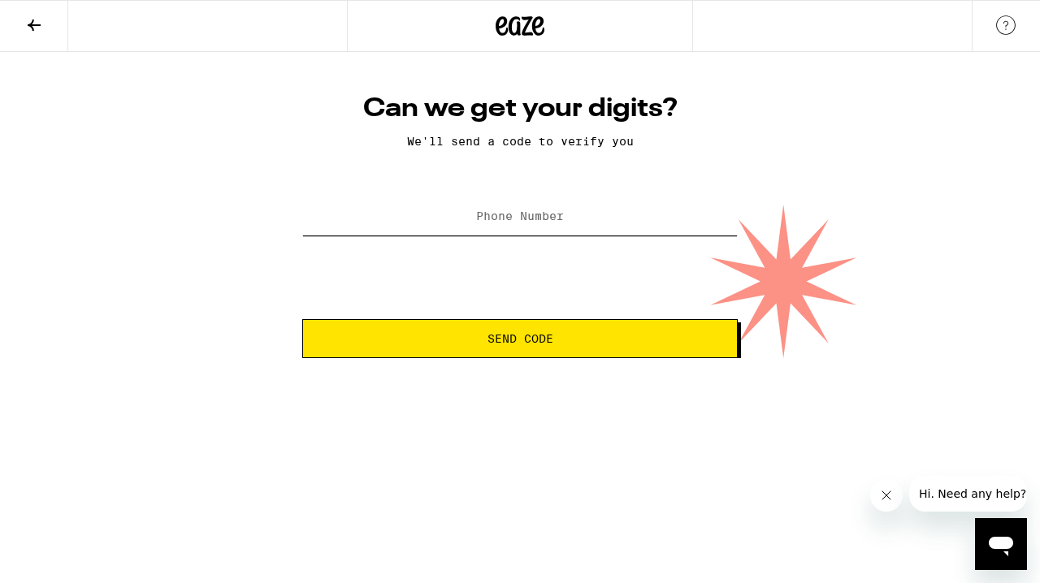
click at [486, 210] on input "Phone Number" at bounding box center [519, 217] width 435 height 37
type input "31"
type input "(310) 431-1974"
click at [535, 344] on span "Send Code" at bounding box center [520, 338] width 66 height 11
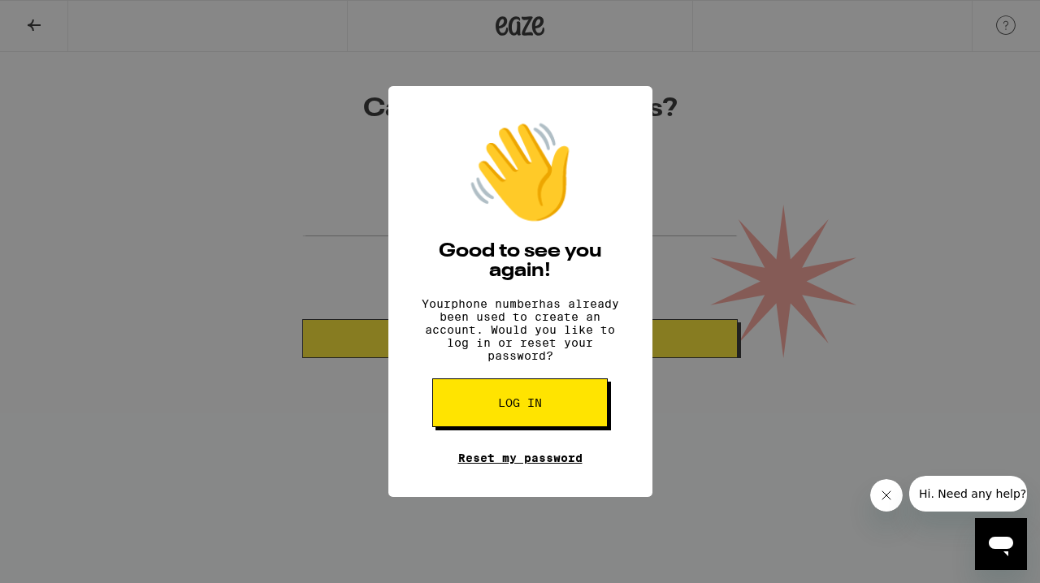
click at [535, 465] on link "Reset my password" at bounding box center [520, 458] width 124 height 13
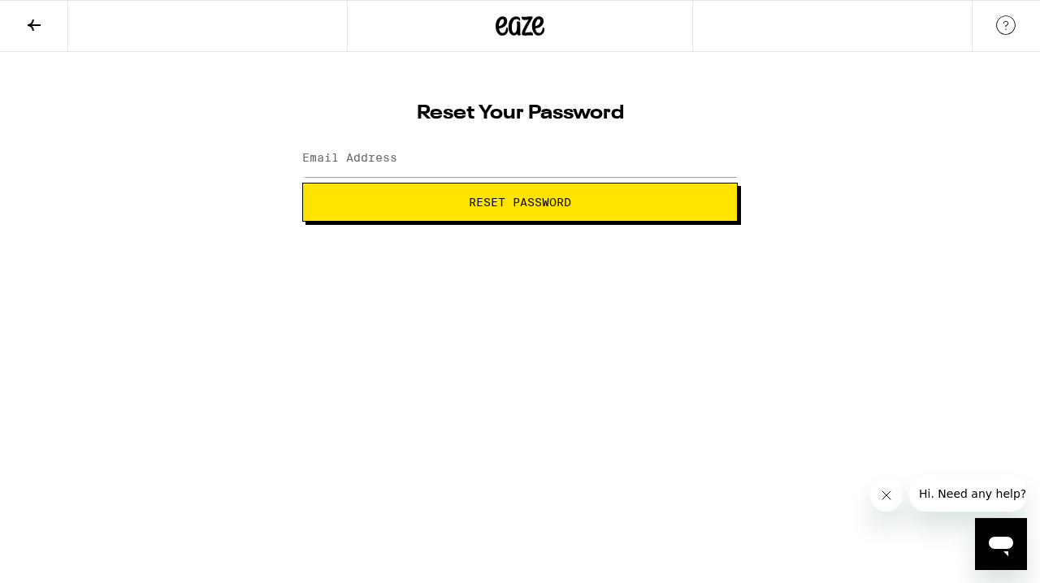
click at [378, 162] on label "Email Address" at bounding box center [349, 157] width 95 height 13
click at [538, 210] on button "Reset Password" at bounding box center [519, 202] width 435 height 39
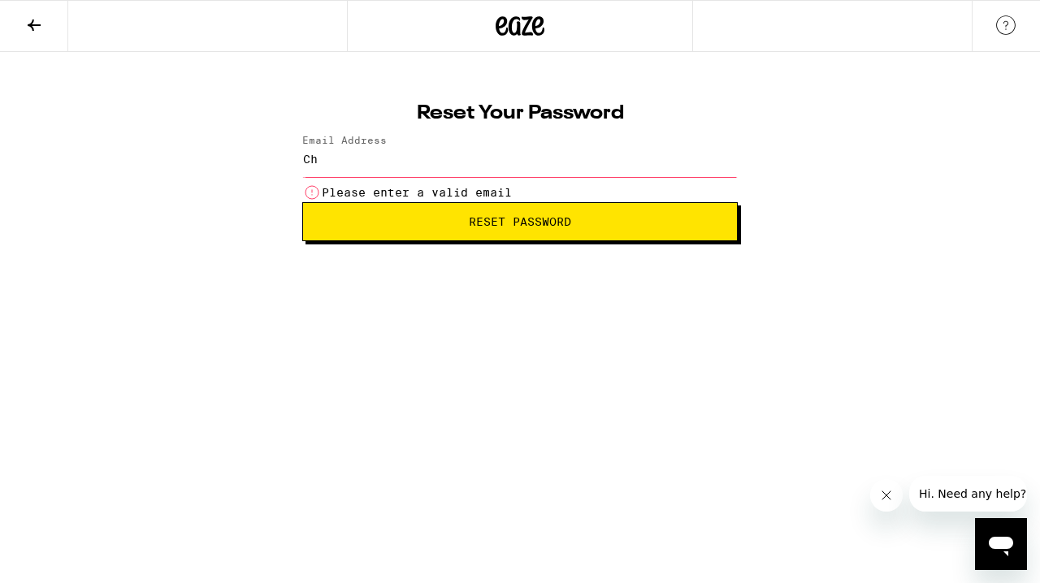
type input "C"
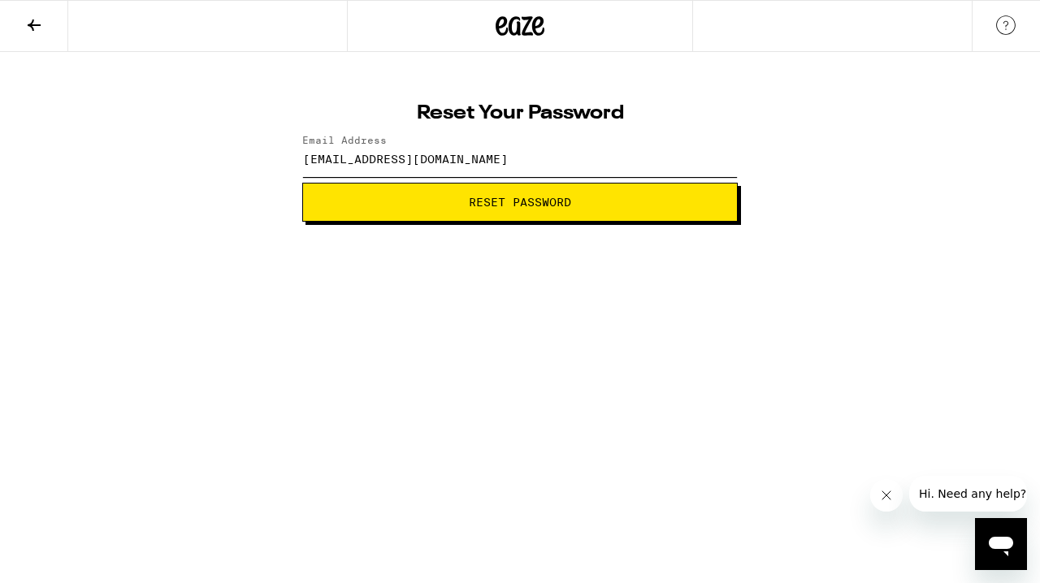
type input "[EMAIL_ADDRESS][DOMAIN_NAME]"
click at [569, 204] on span "Reset Password" at bounding box center [520, 202] width 102 height 11
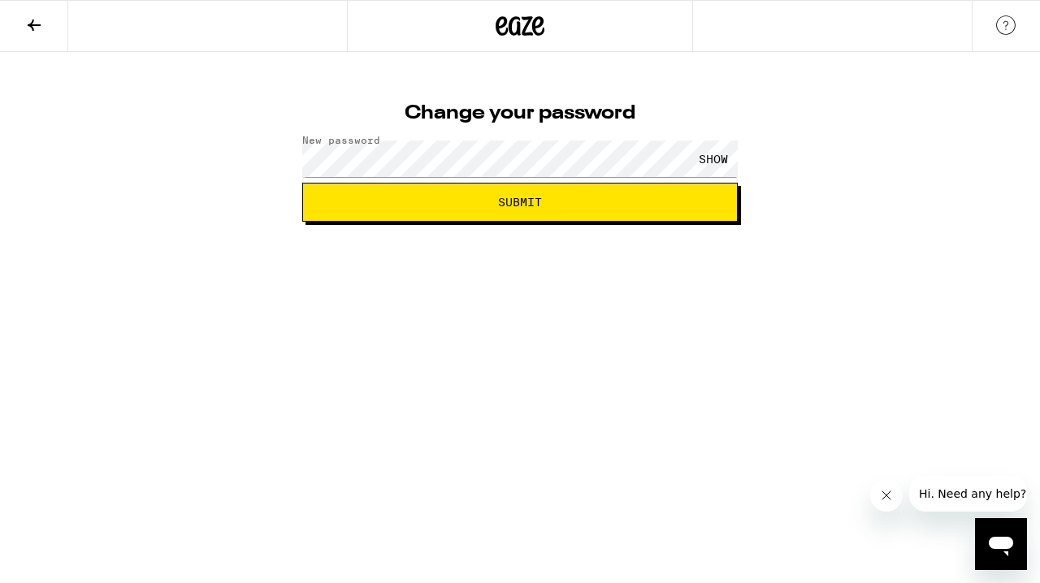
click at [711, 158] on div "SHOW" at bounding box center [713, 159] width 49 height 37
click at [526, 203] on span "Submit" at bounding box center [520, 202] width 44 height 11
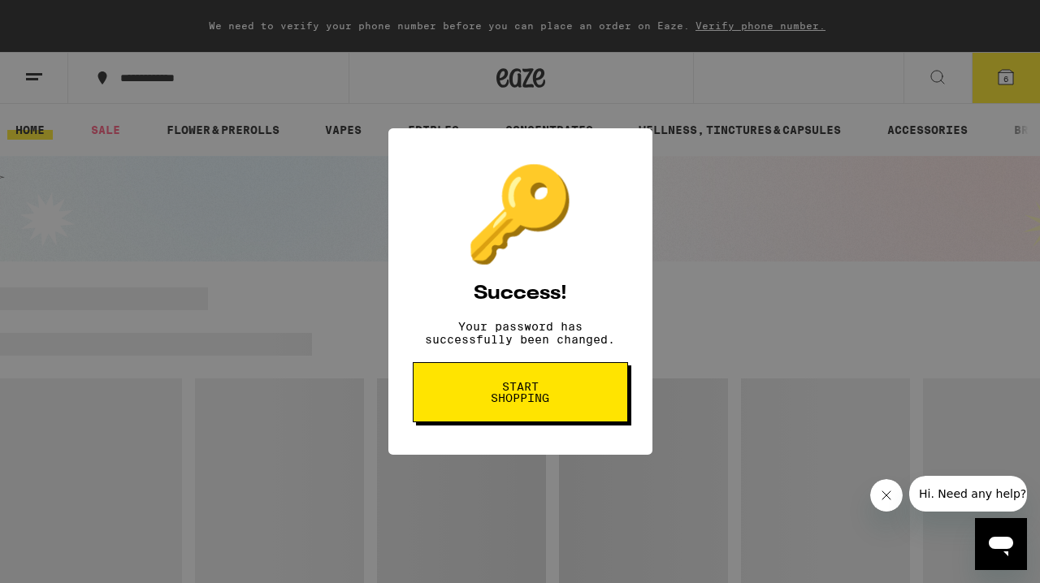
click at [539, 417] on button "Start shopping" at bounding box center [520, 392] width 215 height 60
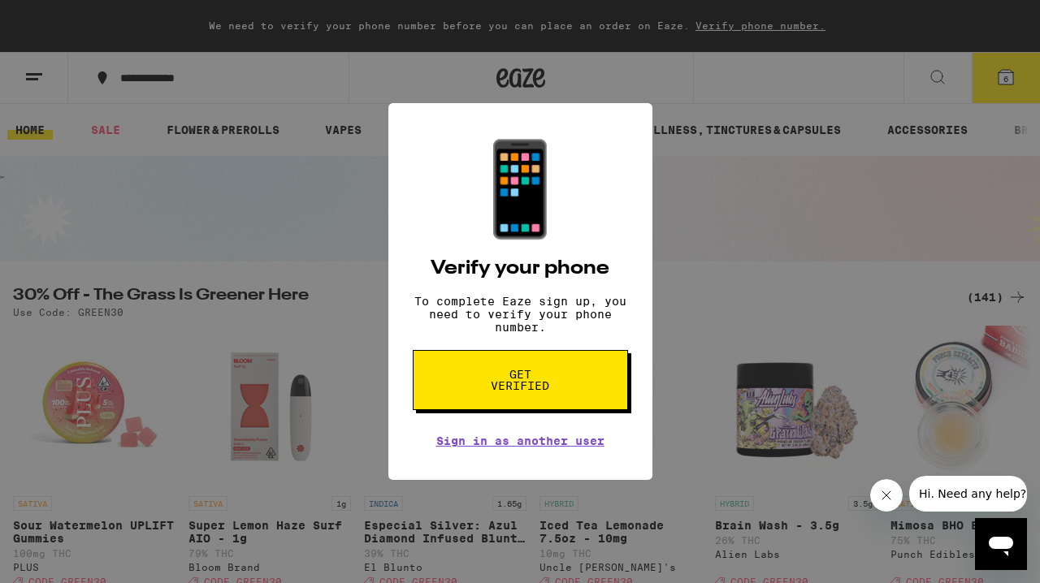
click at [703, 292] on div "📱 Verify your phone To complete Eaze sign up, you need to verify your phone num…" at bounding box center [520, 291] width 1040 height 583
click at [523, 392] on span "Get verified" at bounding box center [520, 380] width 84 height 23
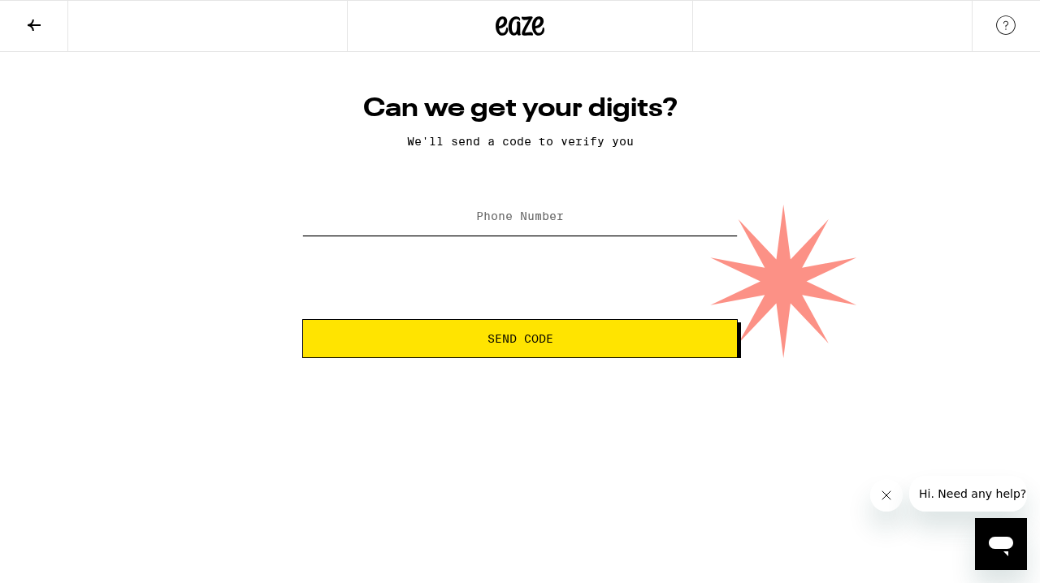
click at [513, 227] on input "Phone Number" at bounding box center [519, 217] width 435 height 37
type input "310"
type input "(310) 431-1974"
click at [545, 340] on span "Send Code" at bounding box center [520, 338] width 66 height 11
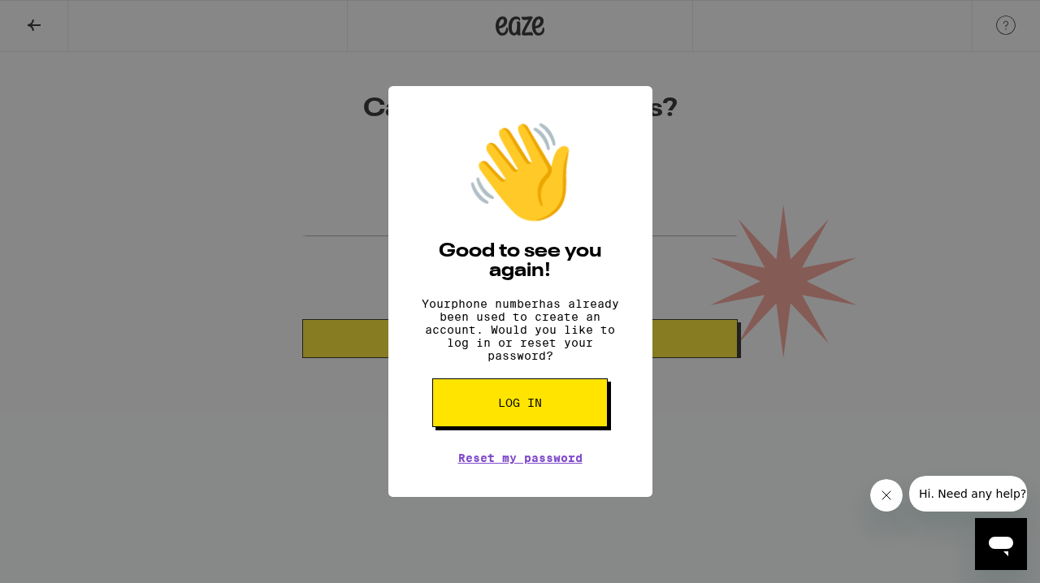
click at [963, 502] on button "Hi. Need any help?" at bounding box center [972, 494] width 127 height 36
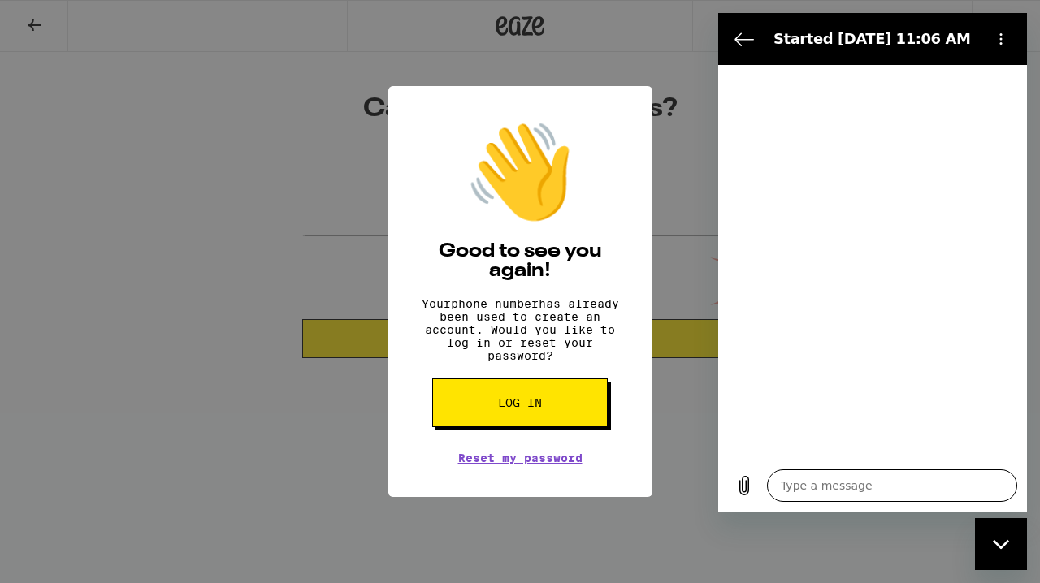
type textarea "x"
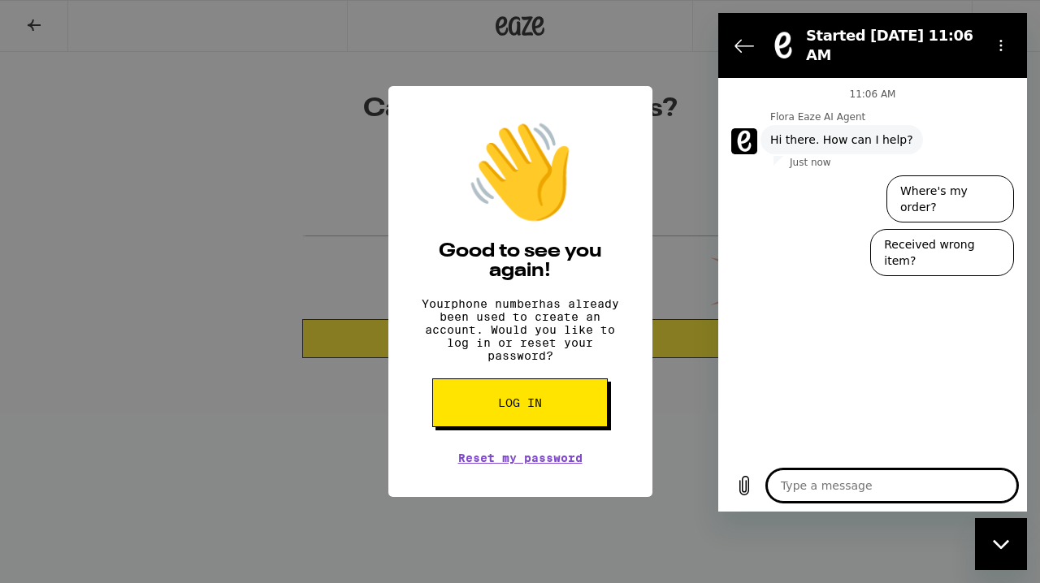
click at [857, 484] on textarea at bounding box center [892, 486] width 250 height 32
type textarea "t"
type textarea "x"
type textarea "tr"
type textarea "x"
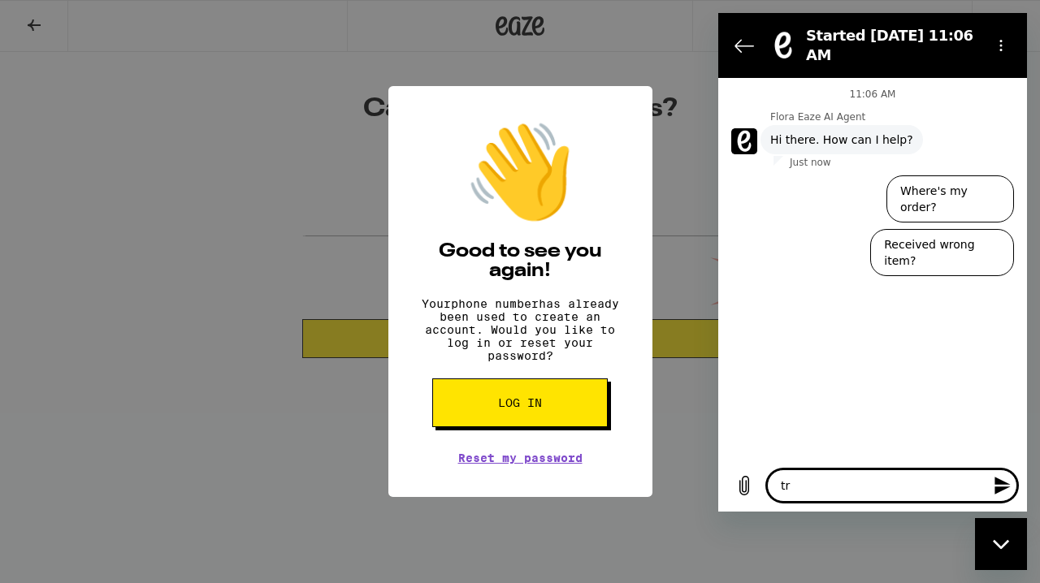
type textarea "tri"
type textarea "x"
type textarea "trin"
type textarea "x"
type textarea "tring"
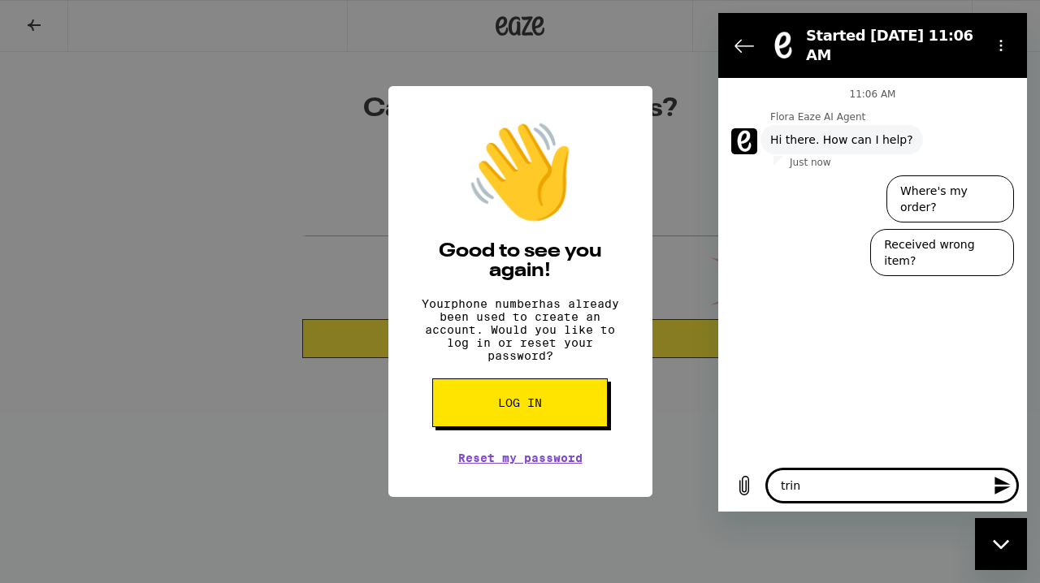
type textarea "x"
type textarea "bring"
type textarea "x"
type textarea "bring t"
type textarea "x"
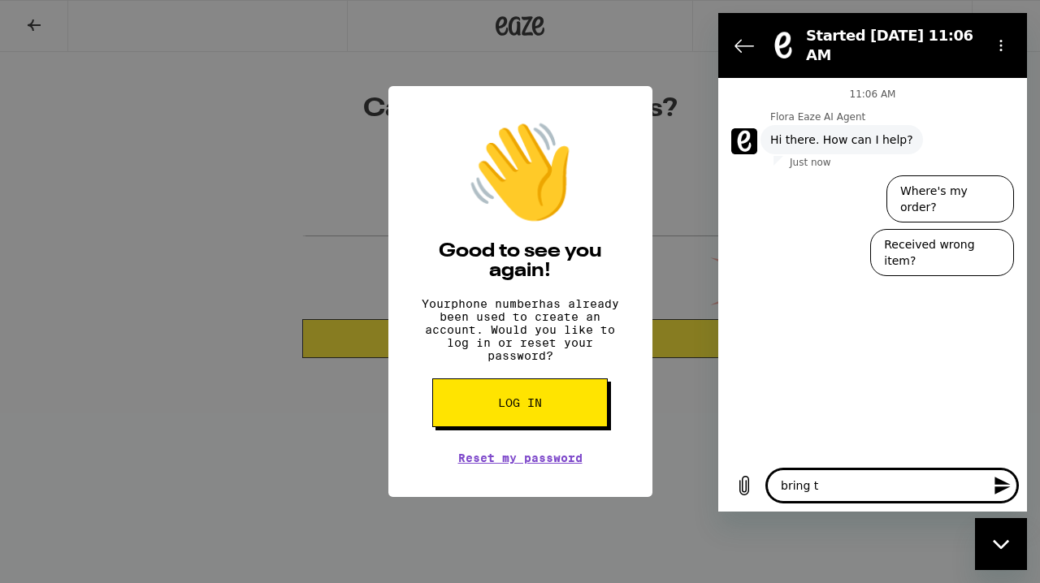
type textarea "bring to"
type textarea "x"
type textarea "bring to"
type textarea "x"
type textarea "bring to r"
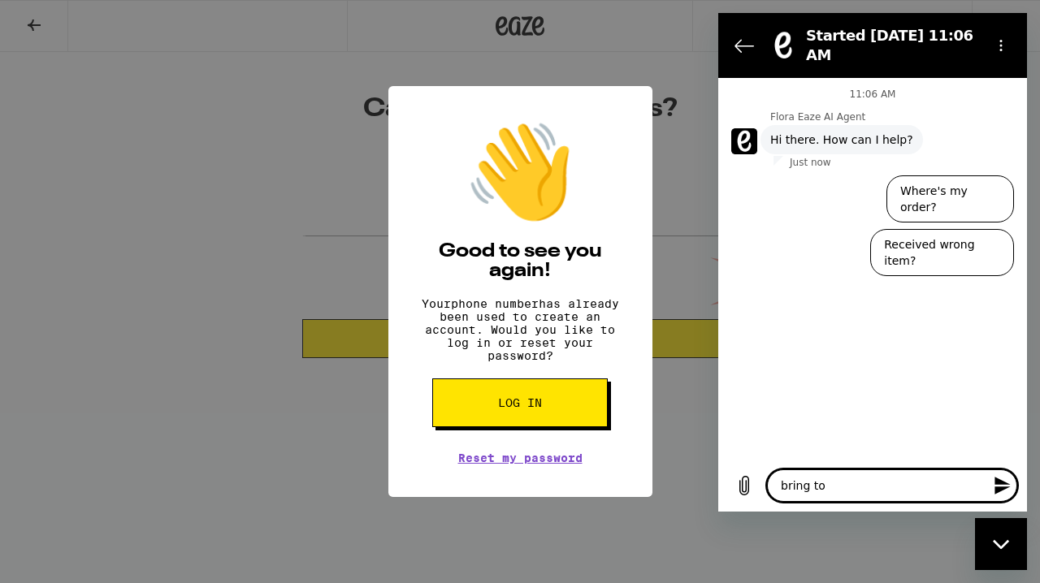
type textarea "x"
type textarea "bring to re"
type textarea "x"
type textarea "bring to res"
type textarea "x"
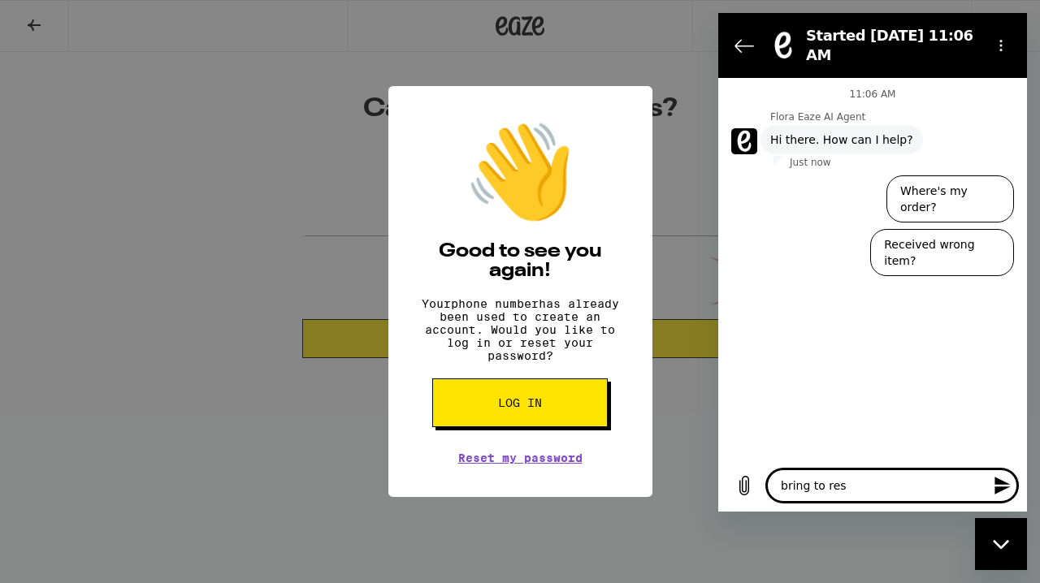
type textarea "bring to rese"
type textarea "x"
type textarea "bring to reset"
type textarea "x"
type textarea "bring to reset"
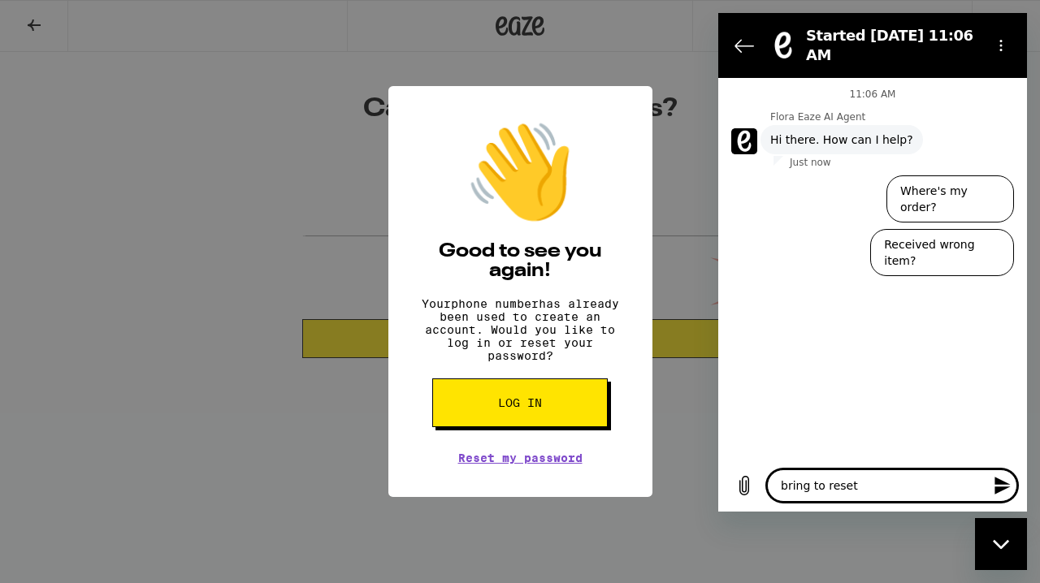
type textarea "x"
type textarea "bring to reset m"
type textarea "x"
type textarea "bring to reset my"
type textarea "x"
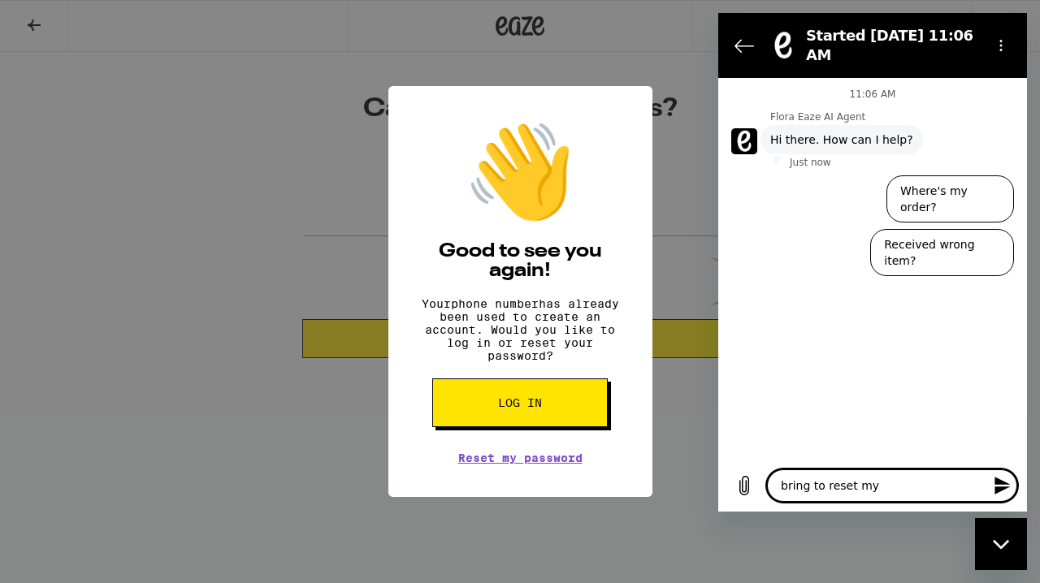
type textarea "bring to reset my"
type textarea "x"
type textarea "bring to reset my"
type textarea "x"
type textarea "bring to reset m"
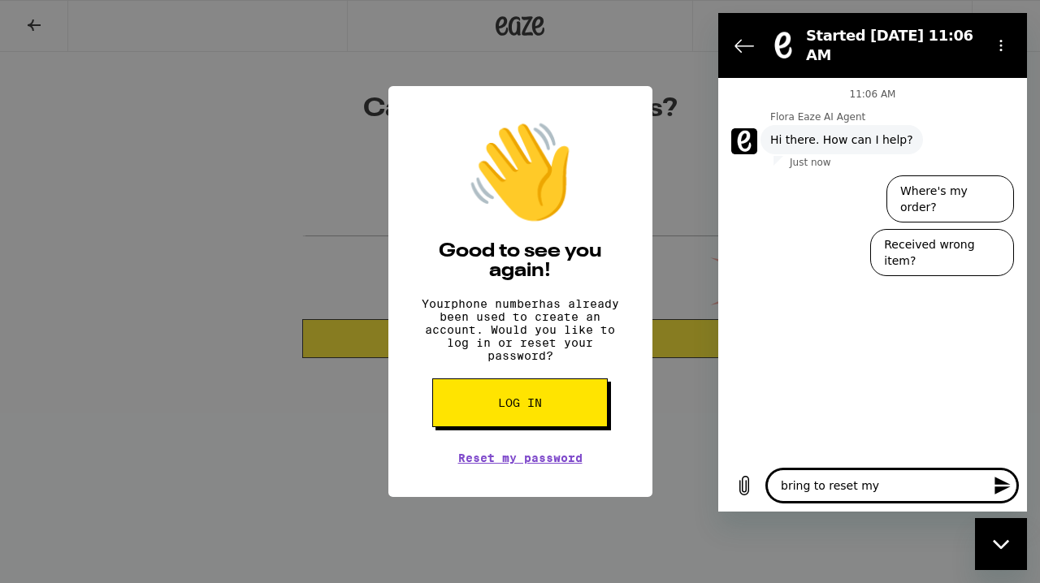
type textarea "x"
type textarea "bring to reset"
type textarea "x"
type textarea "bring to reset"
type textarea "x"
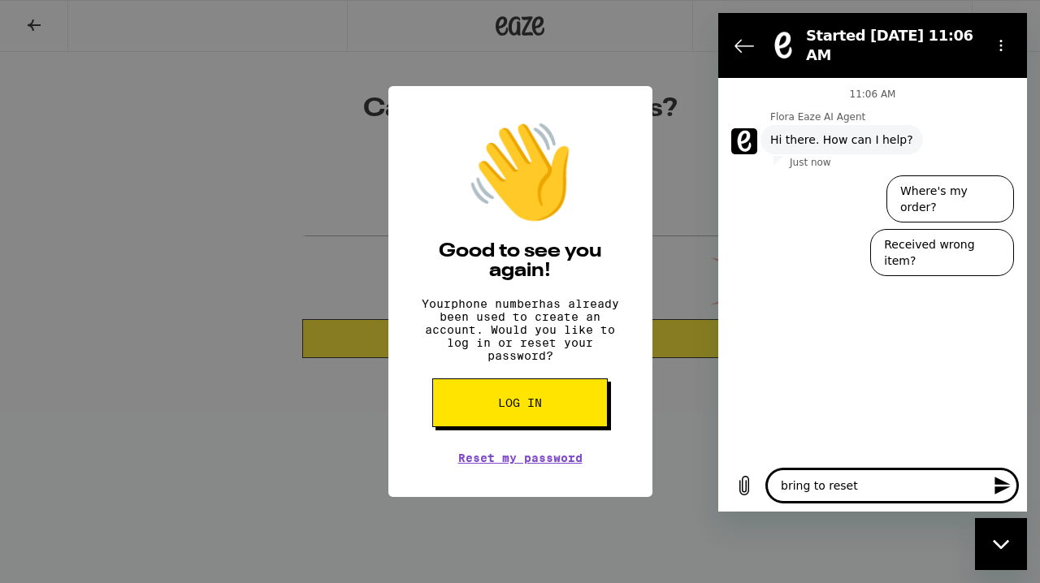
type textarea "bring to rese"
type textarea "x"
type textarea "bring to res"
type textarea "x"
type textarea "bring to re"
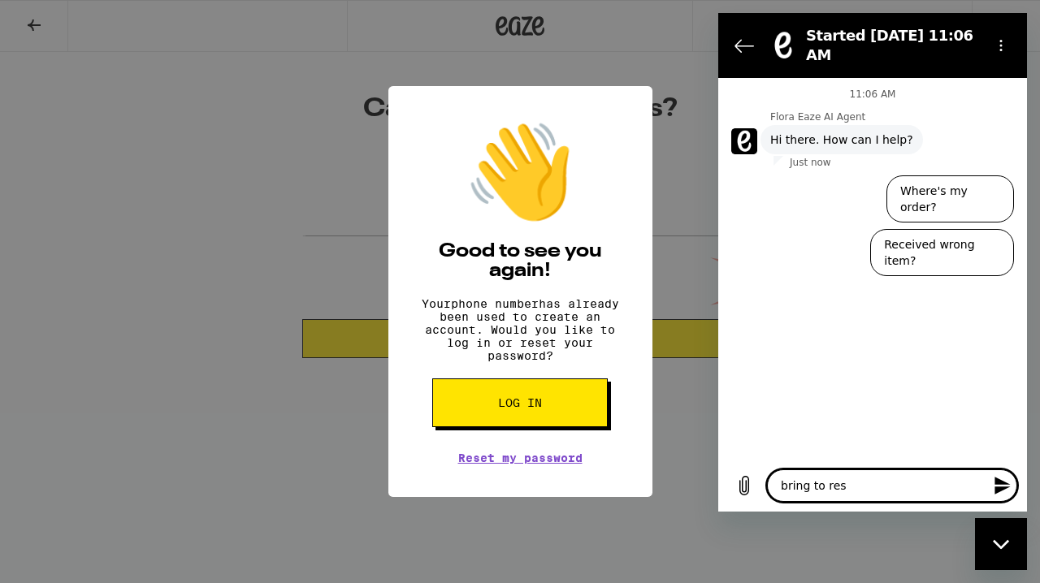
type textarea "x"
type textarea "bring to r"
type textarea "x"
type textarea "bring to"
type textarea "x"
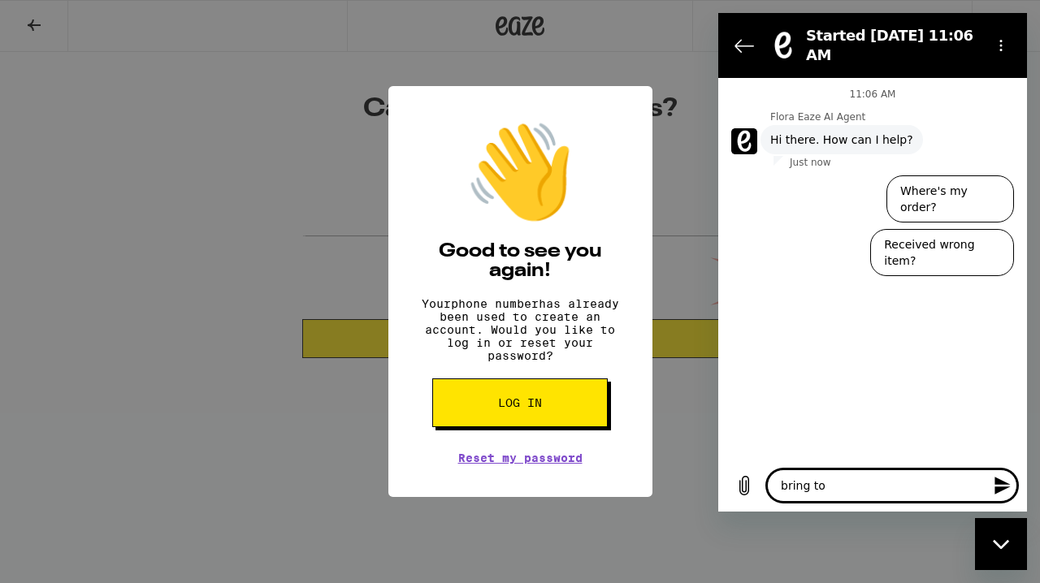
type textarea "bring to"
type textarea "x"
type textarea "bring t"
type textarea "x"
type textarea "bring"
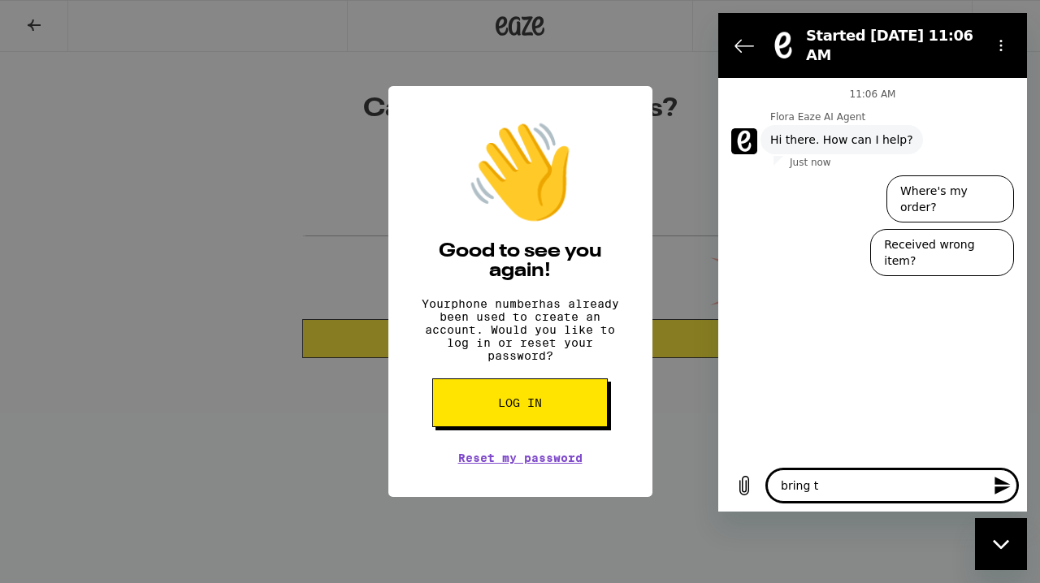
type textarea "x"
type textarea "bring"
type textarea "x"
type textarea "brin"
type textarea "x"
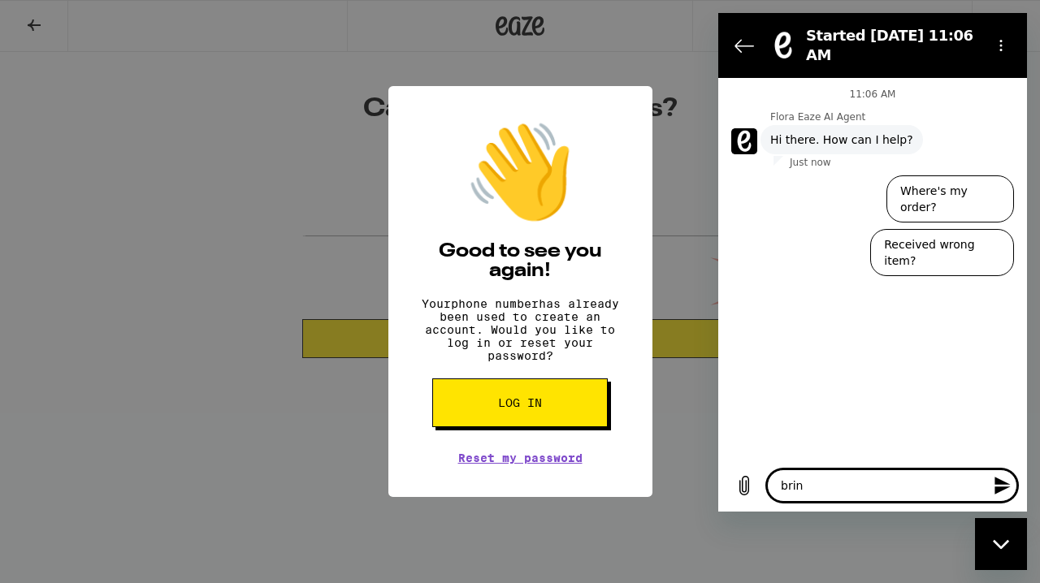
type textarea "bri"
type textarea "x"
type textarea "br"
type textarea "x"
type textarea "b"
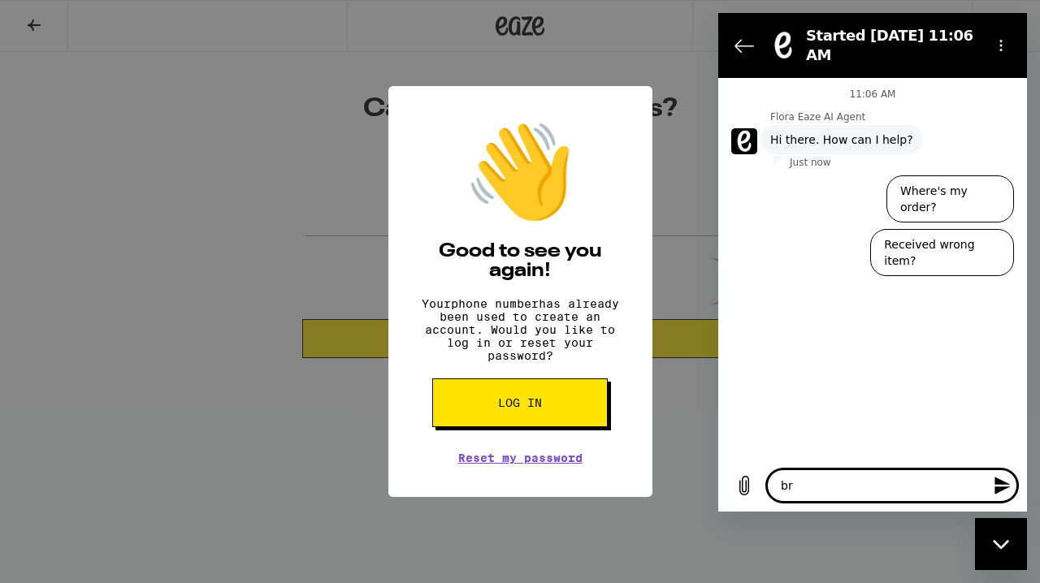
type textarea "x"
type textarea "T"
type textarea "x"
type textarea "Tr"
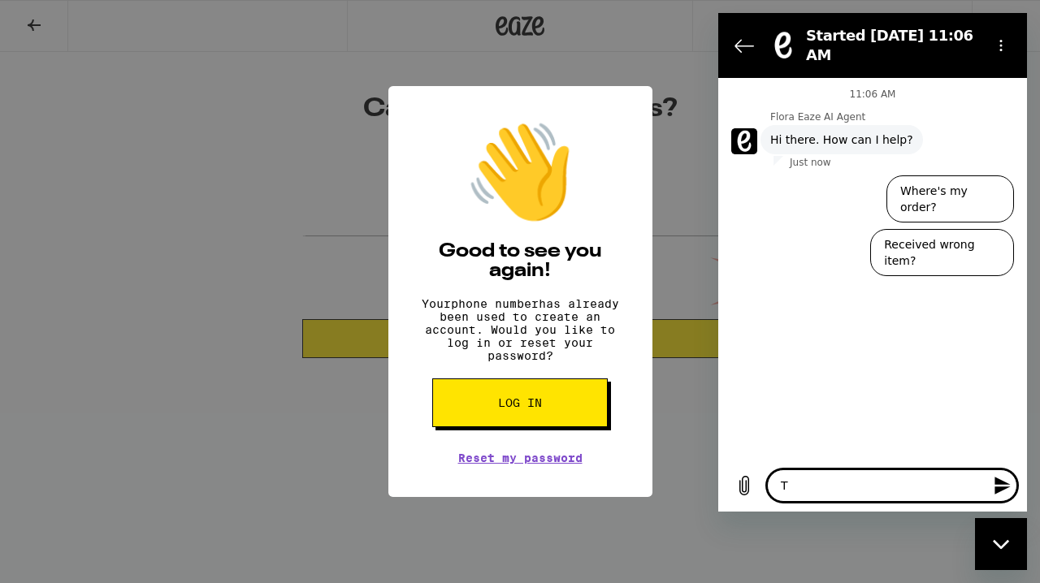
type textarea "x"
type textarea "Try"
type textarea "x"
type textarea "Tryi"
type textarea "x"
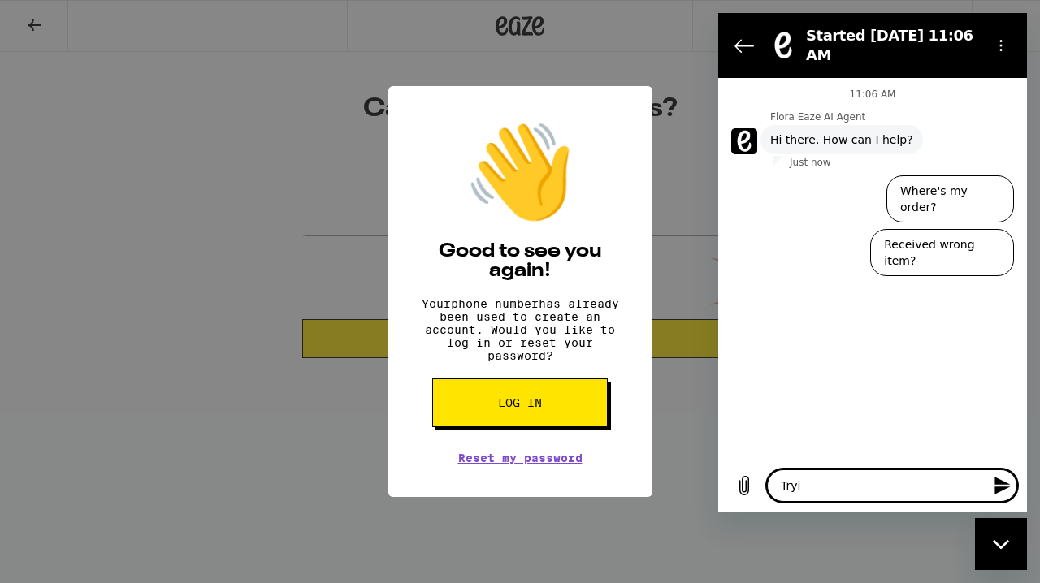
type textarea "Tryin"
type textarea "x"
type textarea "Trying"
type textarea "x"
type textarea "Trying"
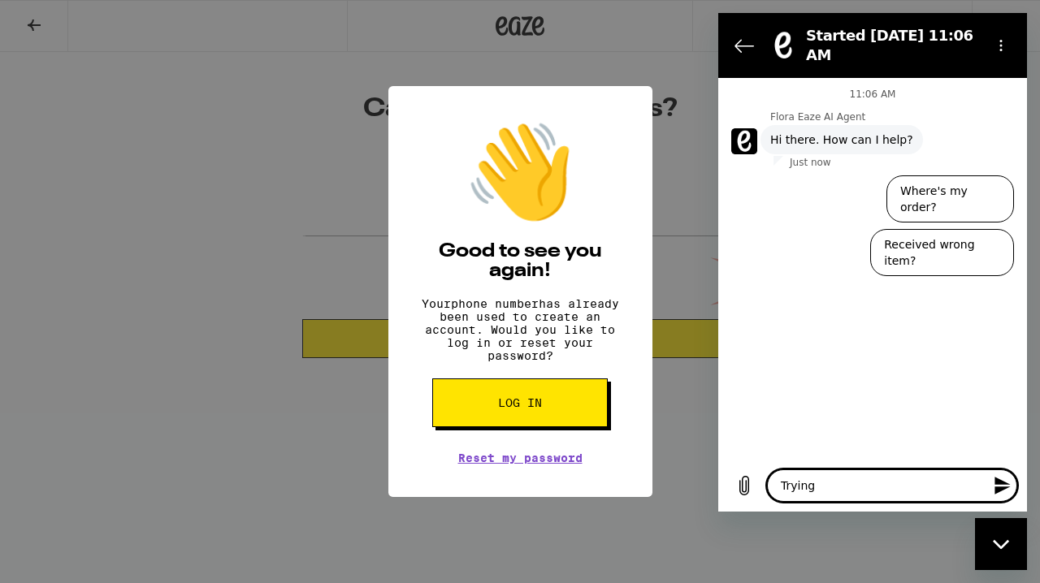
type textarea "x"
type textarea "Trying t"
type textarea "x"
type textarea "Trying to"
type textarea "x"
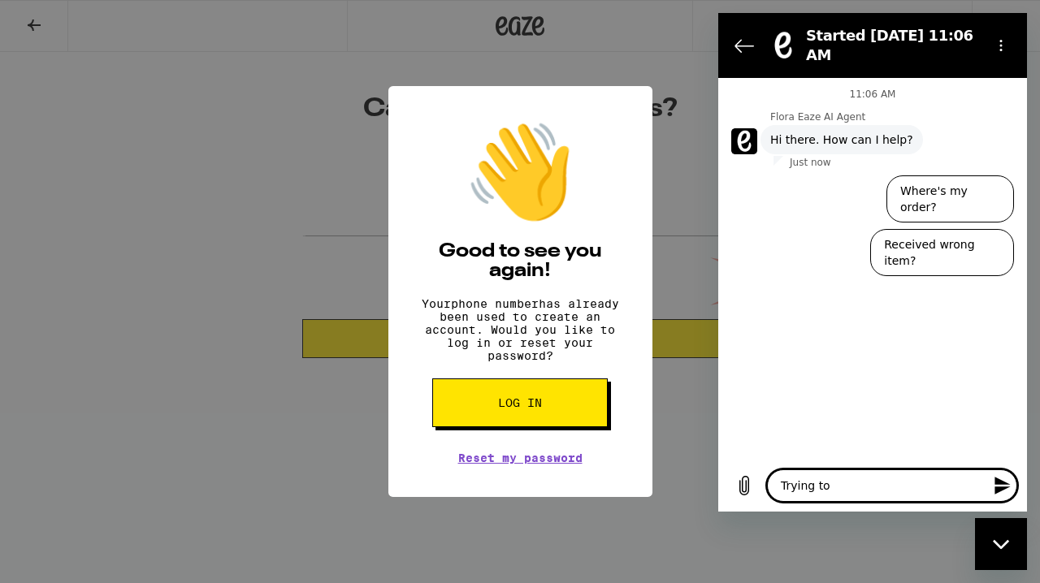
type textarea "Trying to"
type textarea "x"
type textarea "Trying to l"
type textarea "x"
type textarea "Trying to lo"
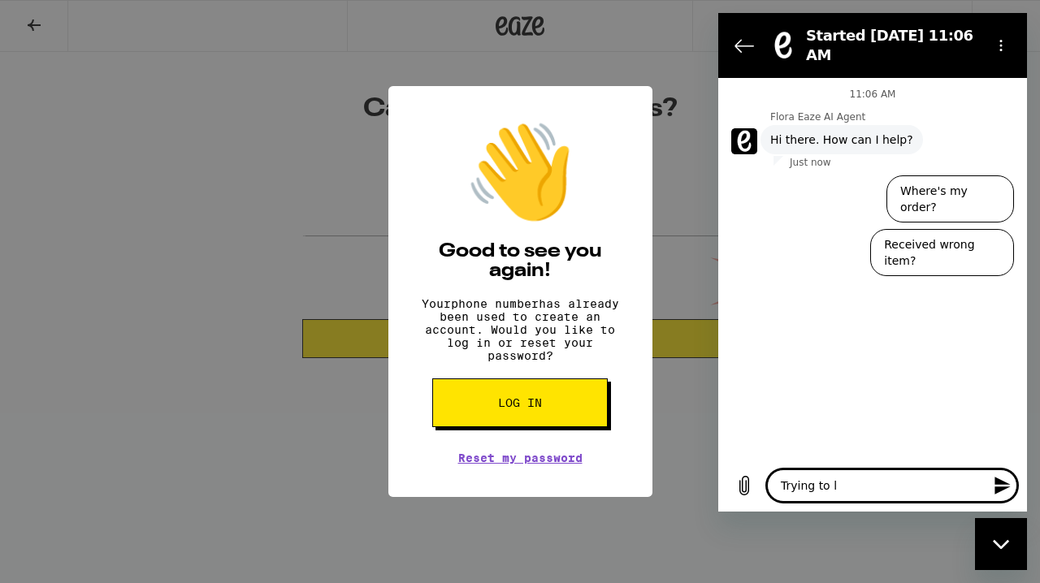
type textarea "x"
type textarea "Trying to log"
type textarea "x"
type textarea "Trying to log"
type textarea "x"
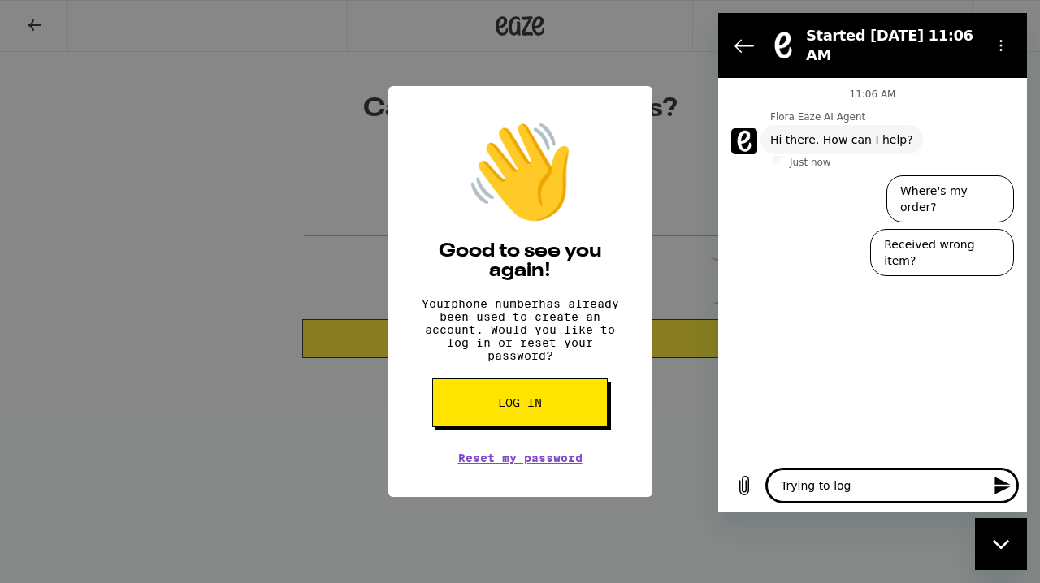
type textarea "Trying to log i"
type textarea "x"
type textarea "Trying to log in"
type textarea "x"
type textarea "Trying to log in"
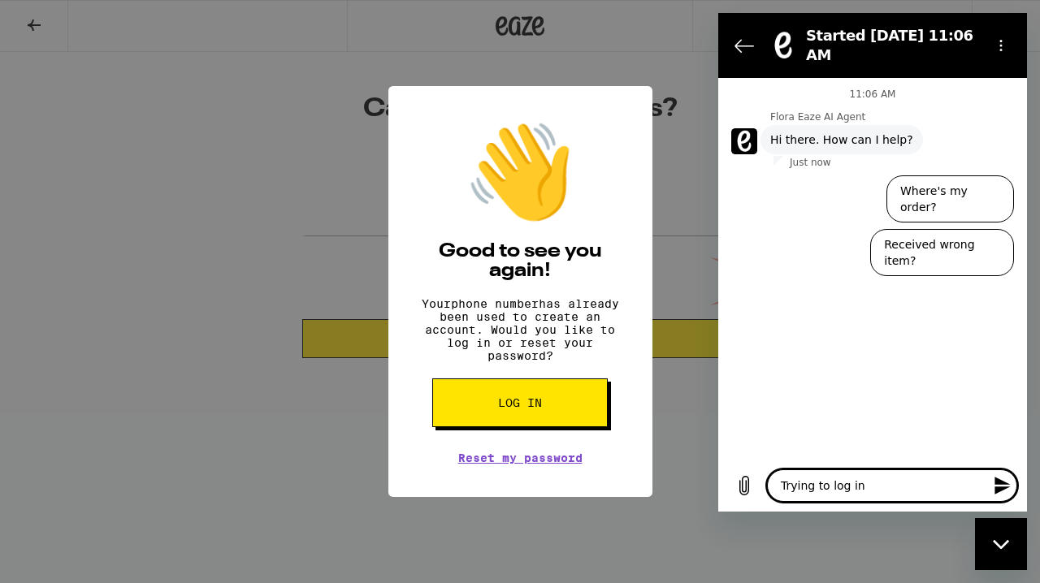
type textarea "x"
type textarea "Trying to log in a"
type textarea "x"
type textarea "Trying to log in an"
type textarea "x"
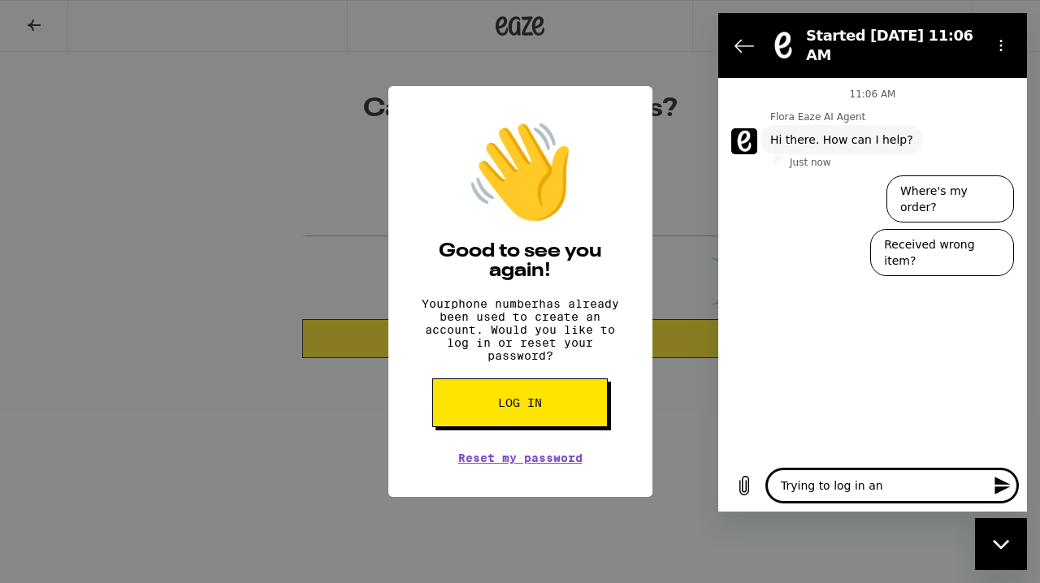
type textarea "Trying to log in and"
type textarea "x"
type textarea "Trying to log in and"
type textarea "x"
type textarea "Trying to log in and r"
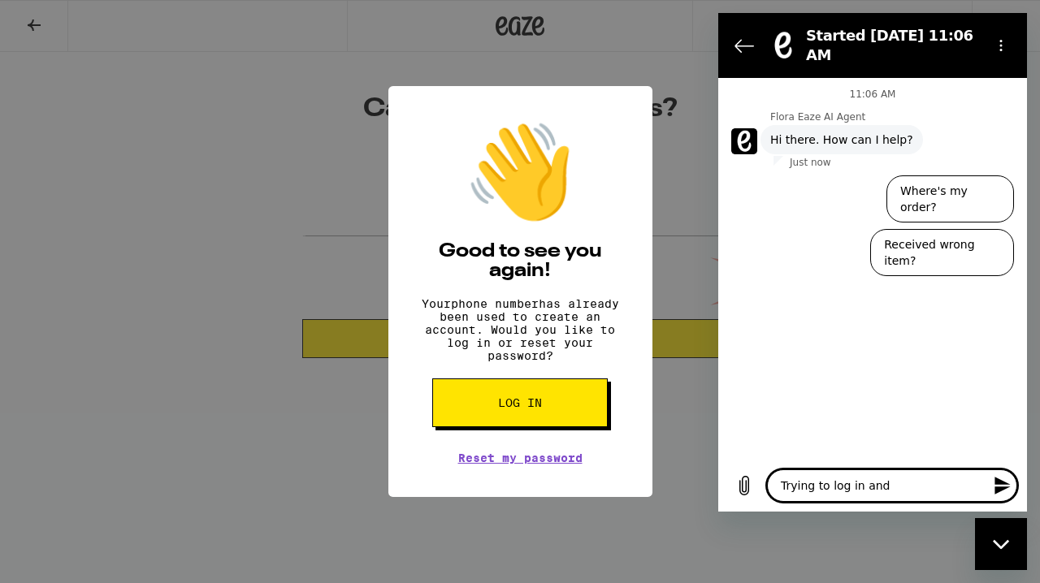
type textarea "x"
type textarea "Trying to log in and re"
type textarea "x"
type textarea "Trying to log in and res"
type textarea "x"
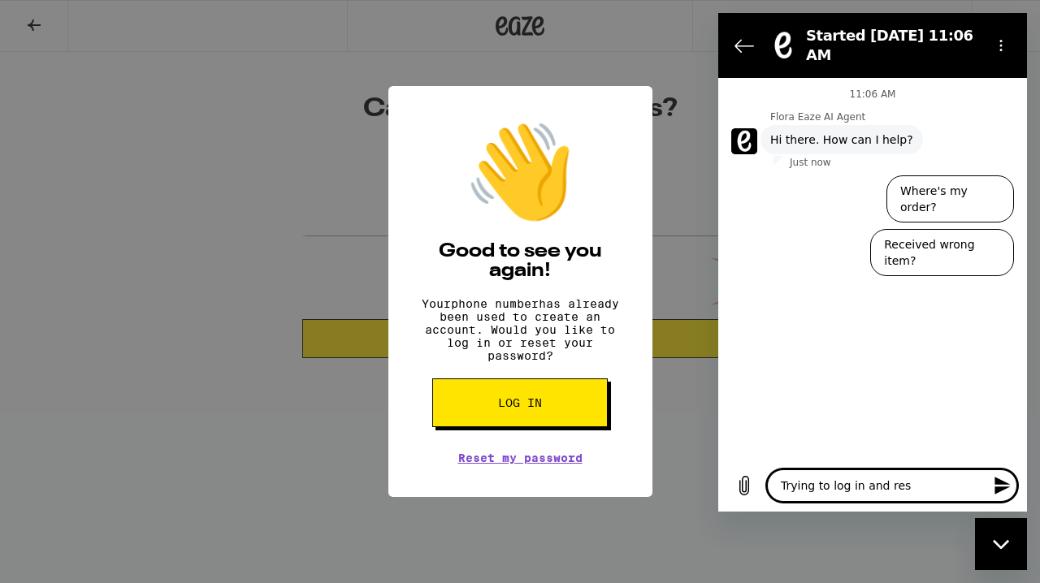
type textarea "Trying to log in and rese"
type textarea "x"
type textarea "Trying to log in and reset"
type textarea "x"
type textarea "Trying to log in and reset"
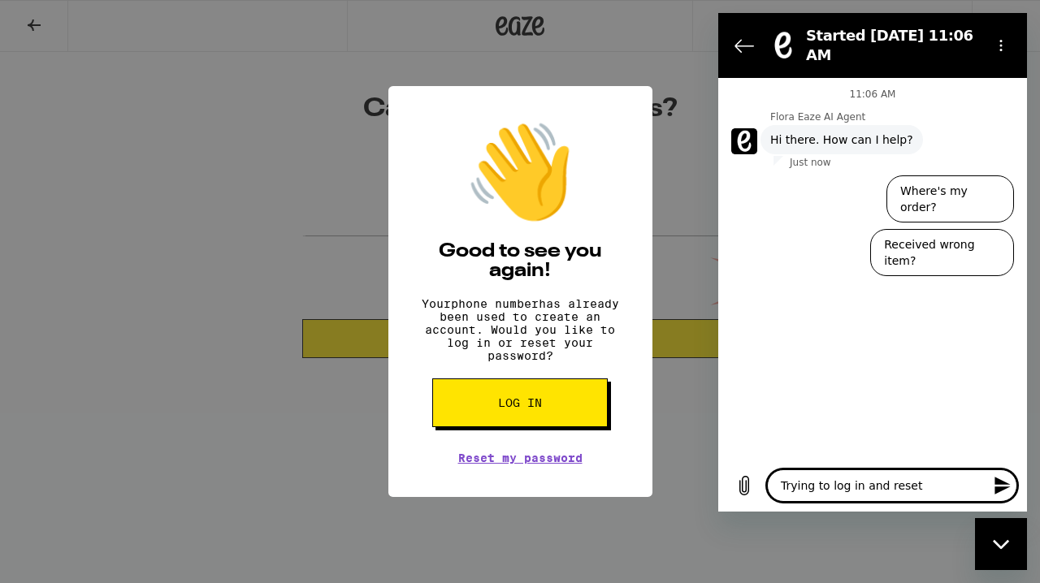
type textarea "x"
type textarea "Trying to log in and reset m"
type textarea "x"
type textarea "Trying to log in and reset my"
type textarea "x"
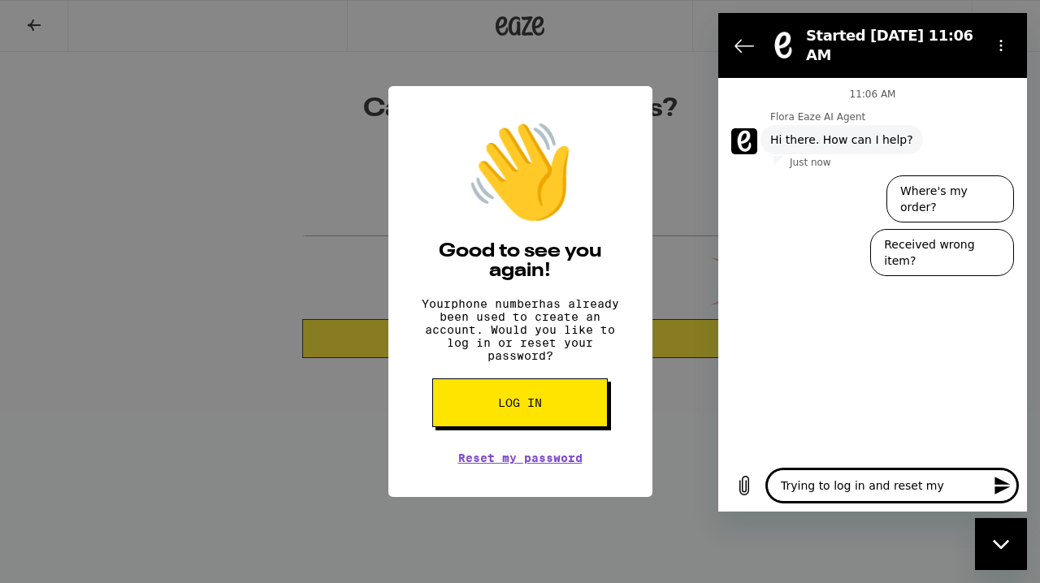
type textarea "Trying to log in and reset my"
type textarea "x"
type textarea "Trying to log in and reset my p"
type textarea "x"
type textarea "Trying to log in and reset my pa"
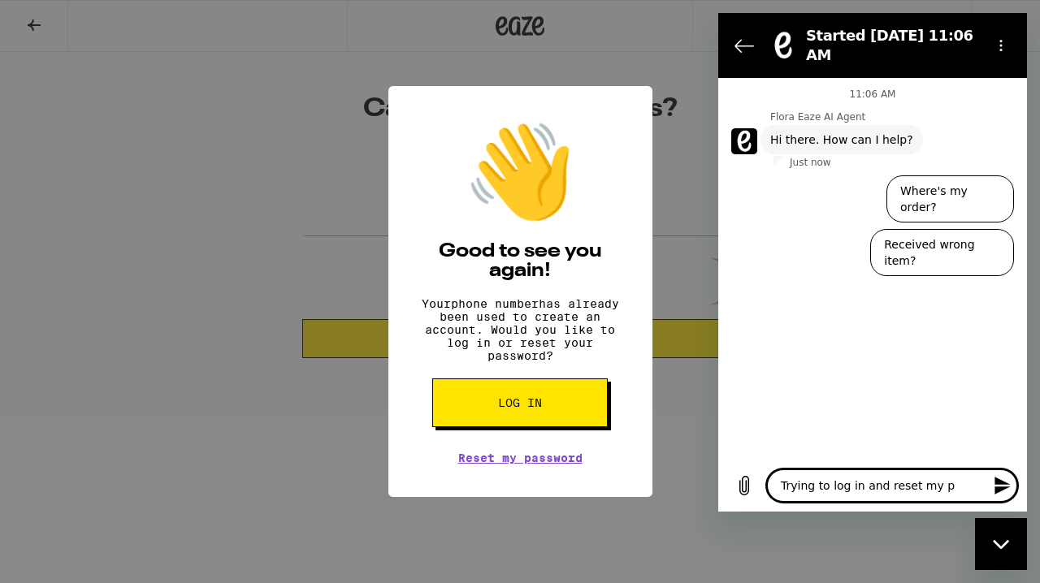
type textarea "x"
type textarea "Trying to log in and reset my pas"
type textarea "x"
type textarea "Trying to log in and reset my pass"
type textarea "x"
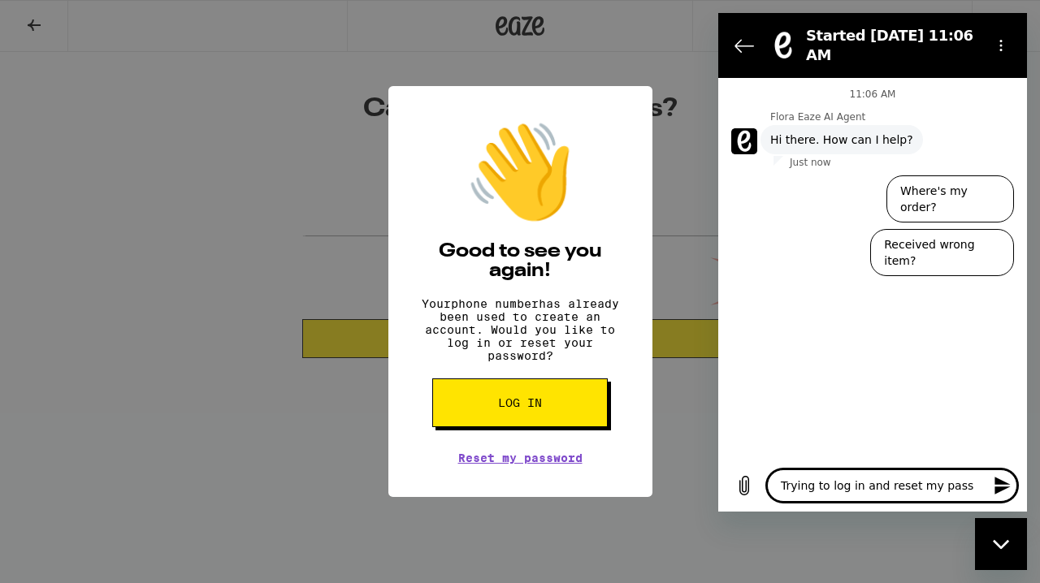
type textarea "Trying to log in and reset my passw"
type textarea "x"
type textarea "Trying to log in and reset my passwo"
type textarea "x"
type textarea "Trying to log in and reset my passwor"
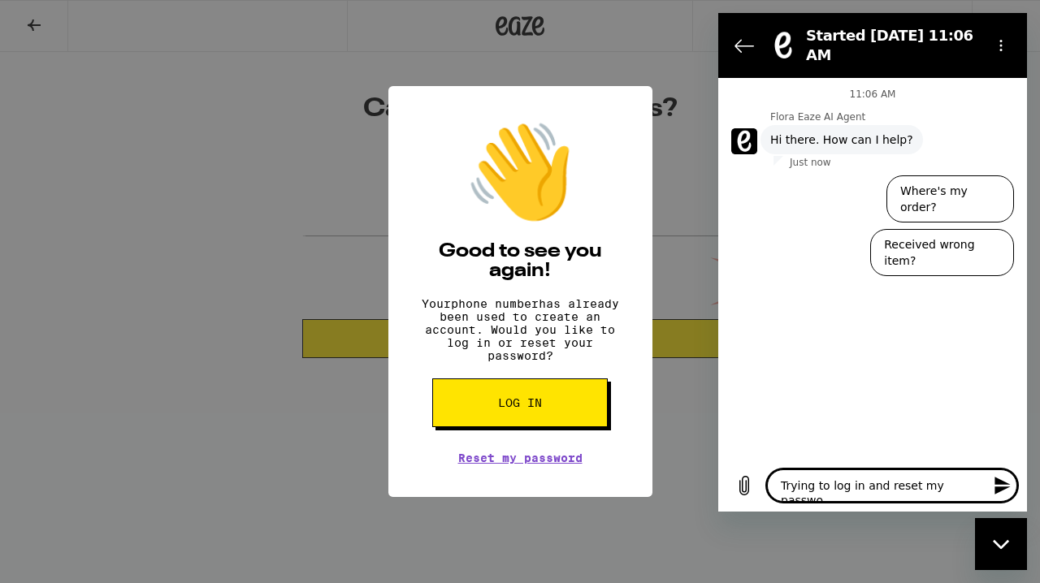
type textarea "x"
type textarea "Trying to log in and reset my password"
type textarea "x"
type textarea "Trying to log in and reset my password."
type textarea "x"
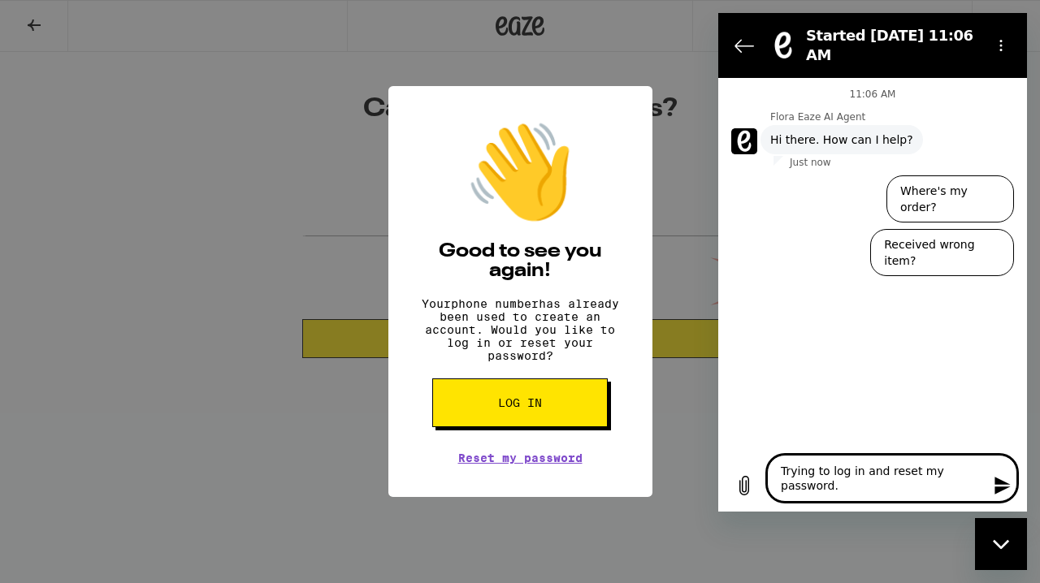
type textarea "Trying to log in and reset my password."
type textarea "x"
type textarea "Trying to log in and reset my password. H"
type textarea "x"
type textarea "Trying to log in and reset my password. Ha"
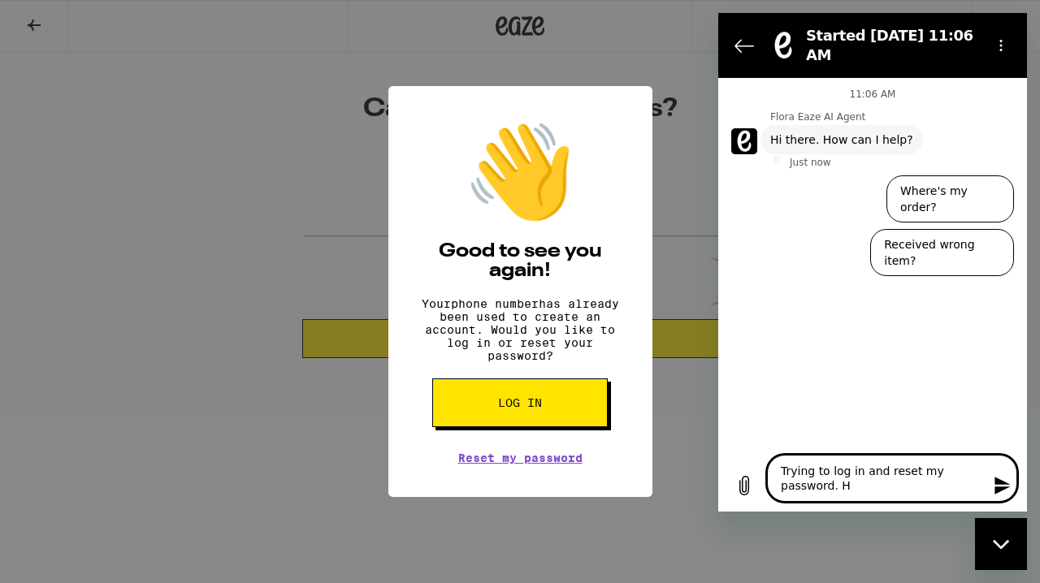
type textarea "x"
type textarea "Trying to log in and reset my password. Hav"
type textarea "x"
type textarea "Trying to log in and reset my password. Havi"
type textarea "x"
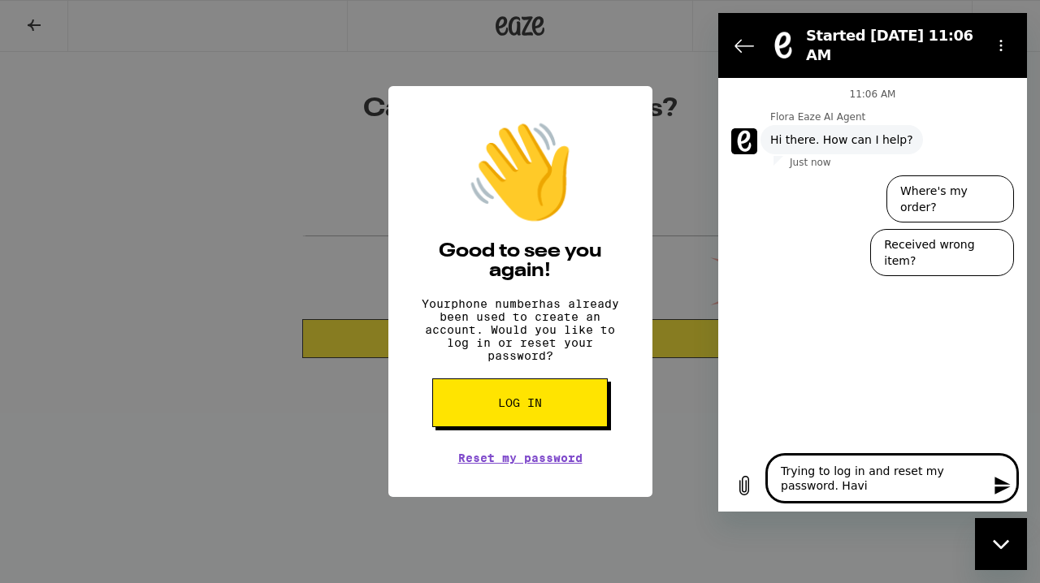
type textarea "Trying to log in and reset my password. Havin"
type textarea "x"
type textarea "Trying to log in and reset my password. Having"
type textarea "x"
type textarea "Trying to log in and reset my password. Having"
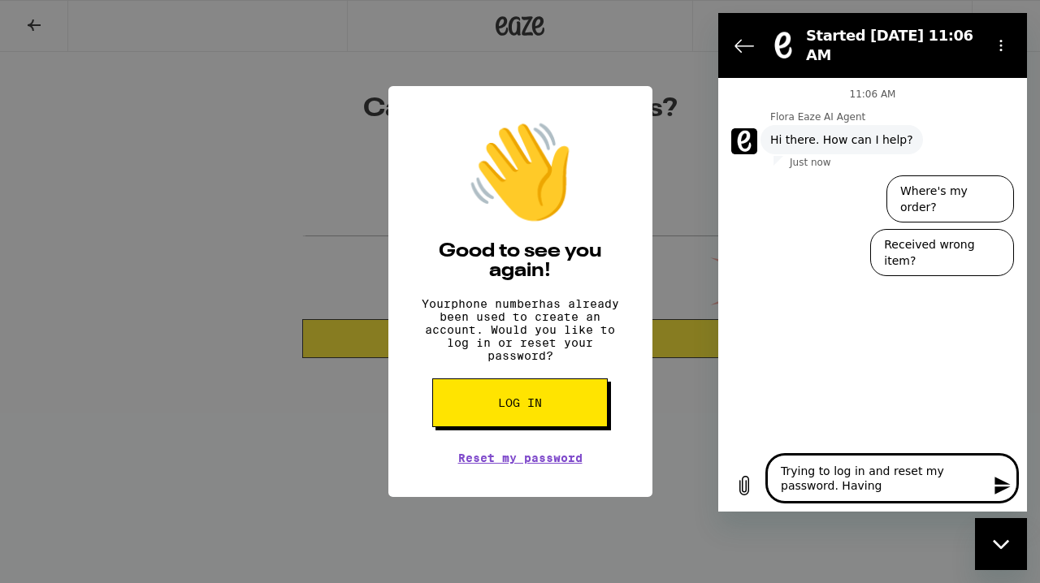
type textarea "x"
type textarea "Trying to log in and reset my password. Having d"
type textarea "x"
type textarea "Trying to log in and reset my password. Having di"
type textarea "x"
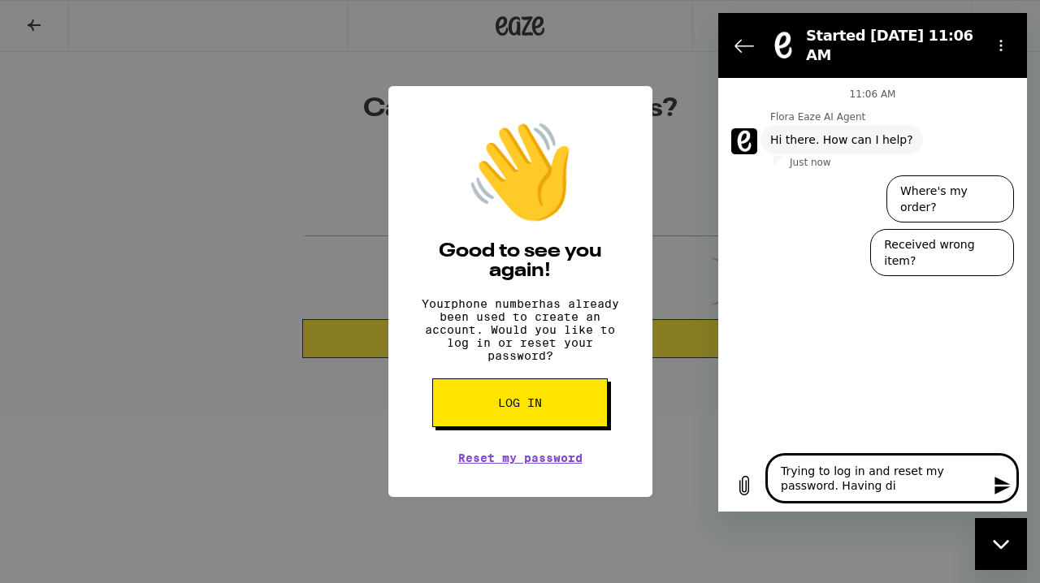
type textarea "Trying to log in and reset my password. Having dif"
type textarea "x"
type textarea "Trying to log in and reset my password. Having diff"
type textarea "x"
type textarea "Trying to log in and reset my password. Having diffu"
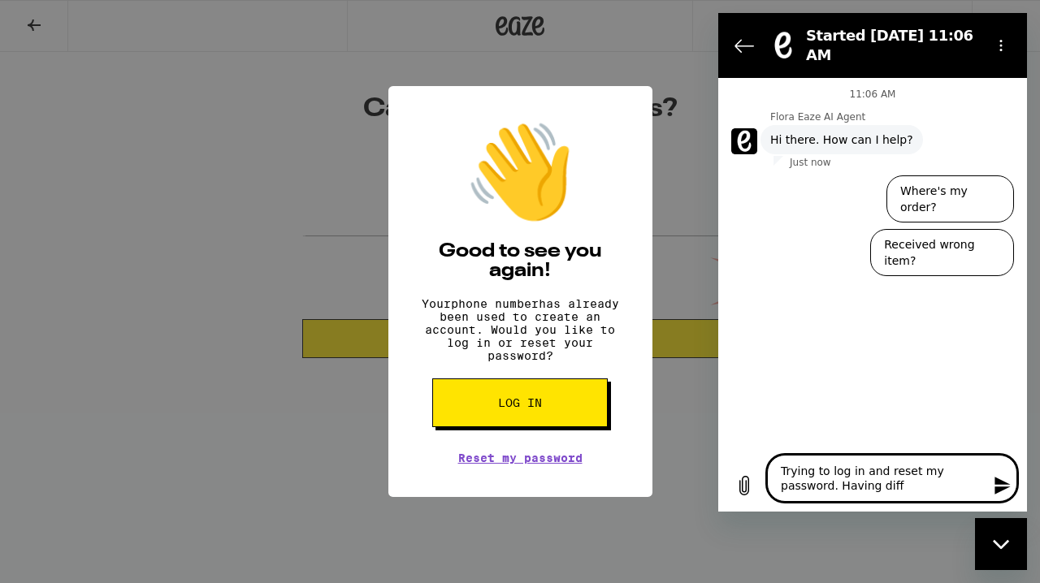
type textarea "x"
type textarea "Trying to log in and reset my password. Having diffuc"
type textarea "x"
type textarea "Trying to log in and reset my password. Having diffucu"
type textarea "x"
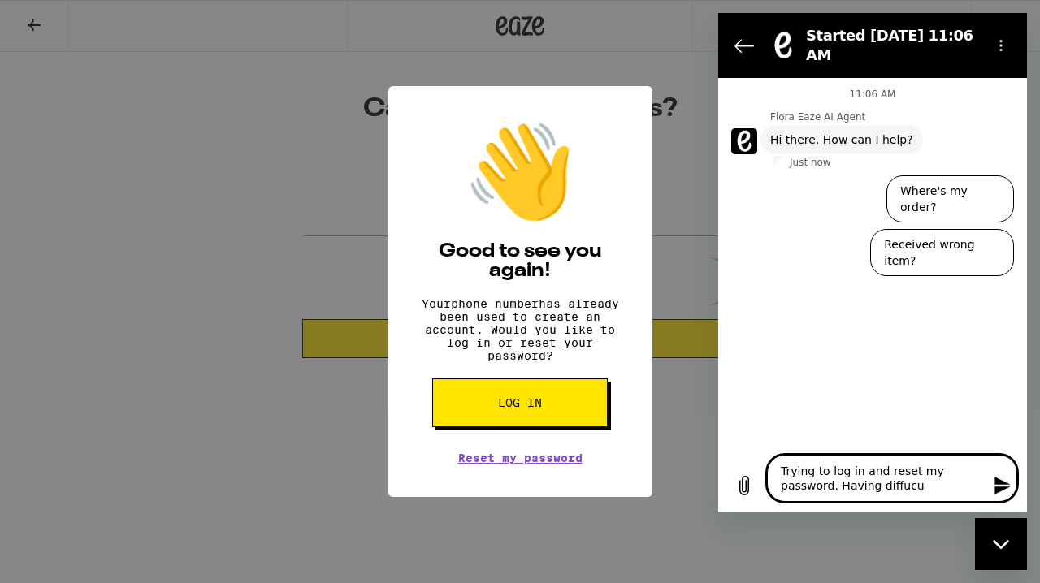
type textarea "Trying to log in and reset my password. Having diffucul"
type textarea "x"
type textarea "Trying to log in and reset my password. Having diffucult"
type textarea "x"
type textarea "Trying to log in and reset my password. Having diffuculty"
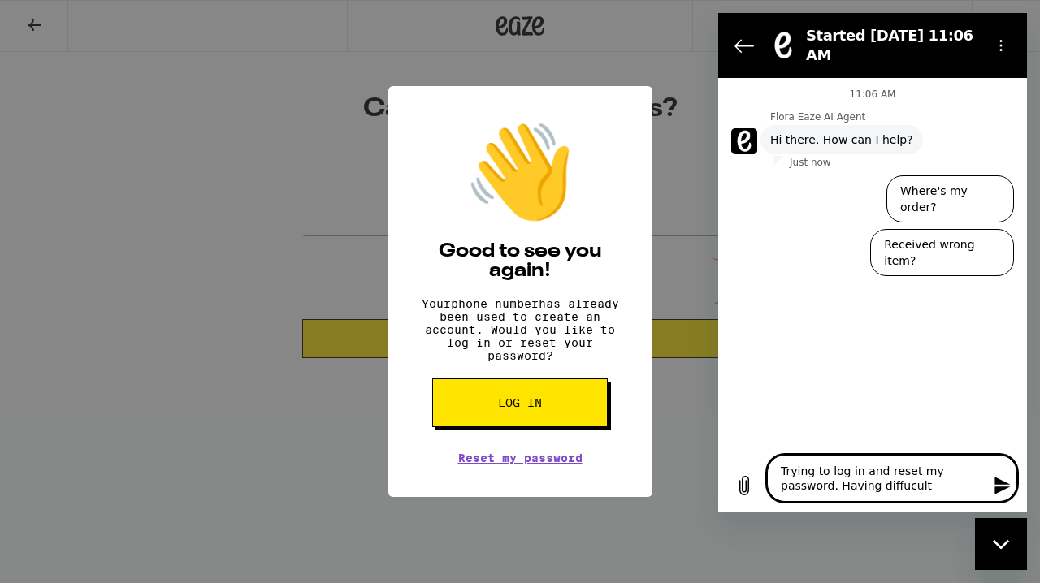
type textarea "x"
type textarea "Trying to log in and reset my password. Having difficulty"
type textarea "x"
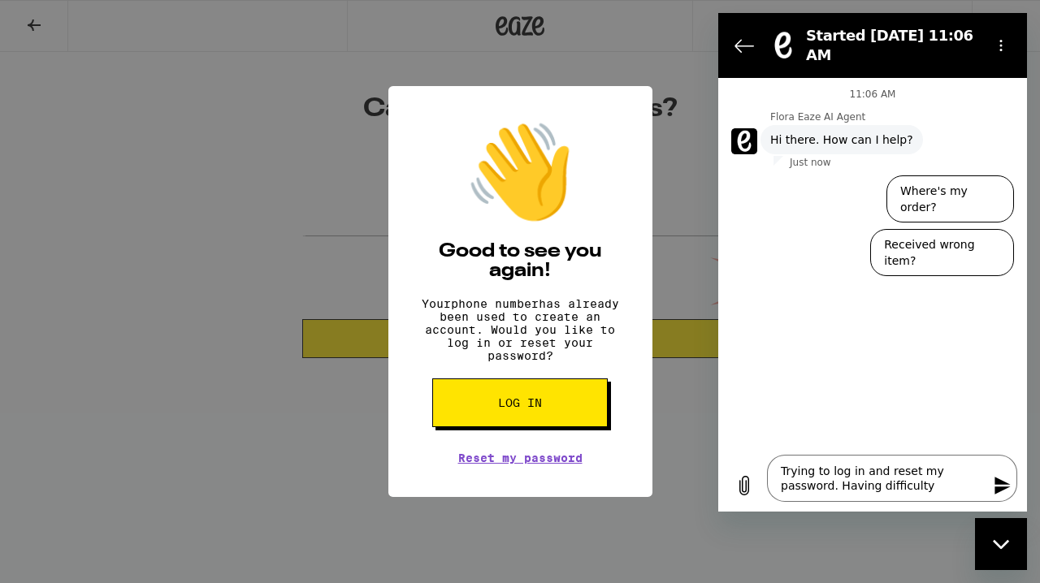
drag, startPoint x: 1634, startPoint y: 526, endPoint x: 999, endPoint y: 487, distance: 636.4
click at [999, 487] on icon "Send message" at bounding box center [1001, 486] width 15 height 18
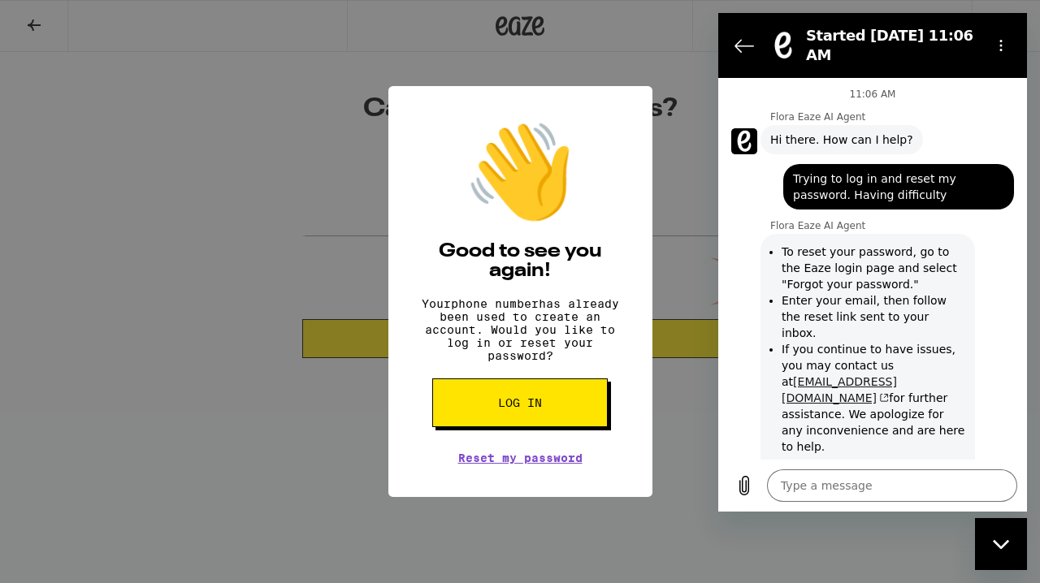
click at [846, 375] on link "support@eaze.com" at bounding box center [838, 389] width 115 height 29
type textarea "x"
click at [284, 151] on div "👋 Good to see you again! Your phone number has already been used to create an a…" at bounding box center [520, 291] width 1040 height 583
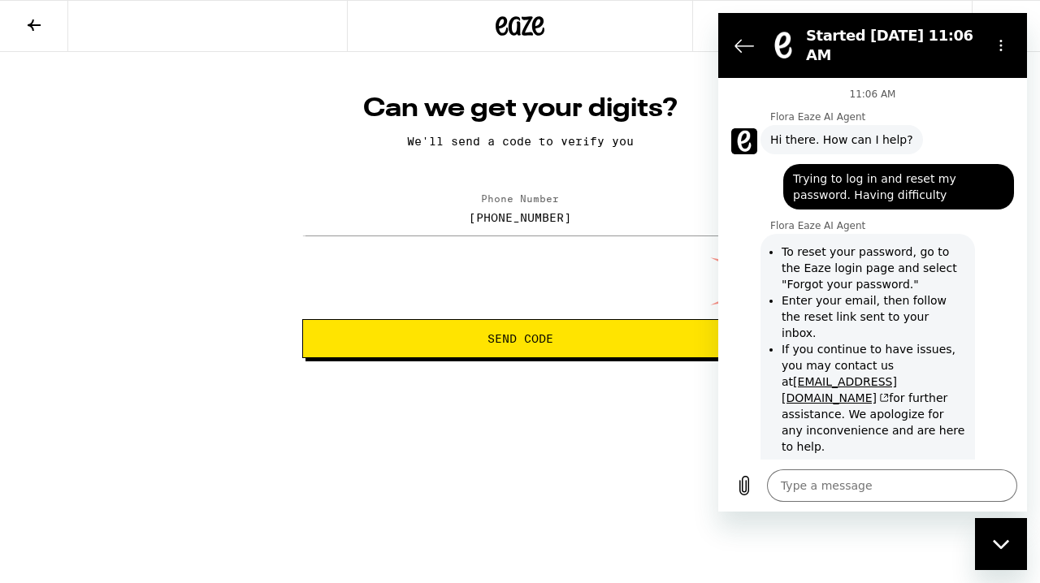
click at [199, 109] on div "Can we get your digits? We'll send a code to verify you Phone Number (310) 431-…" at bounding box center [520, 205] width 1040 height 306
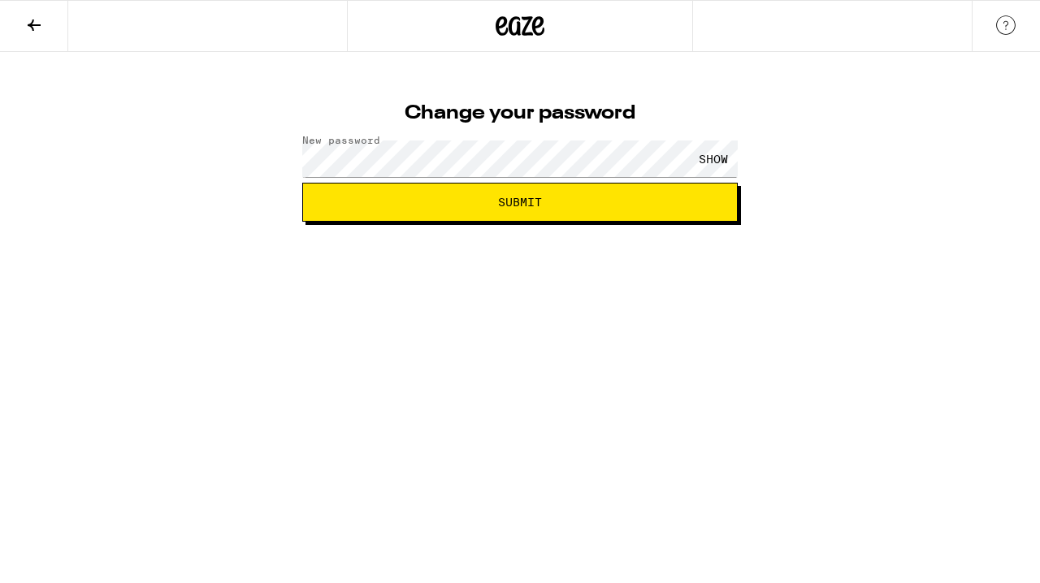
click at [720, 154] on div "SHOW" at bounding box center [713, 159] width 49 height 37
click at [550, 206] on span "Submit" at bounding box center [520, 202] width 408 height 11
